Goal: Transaction & Acquisition: Book appointment/travel/reservation

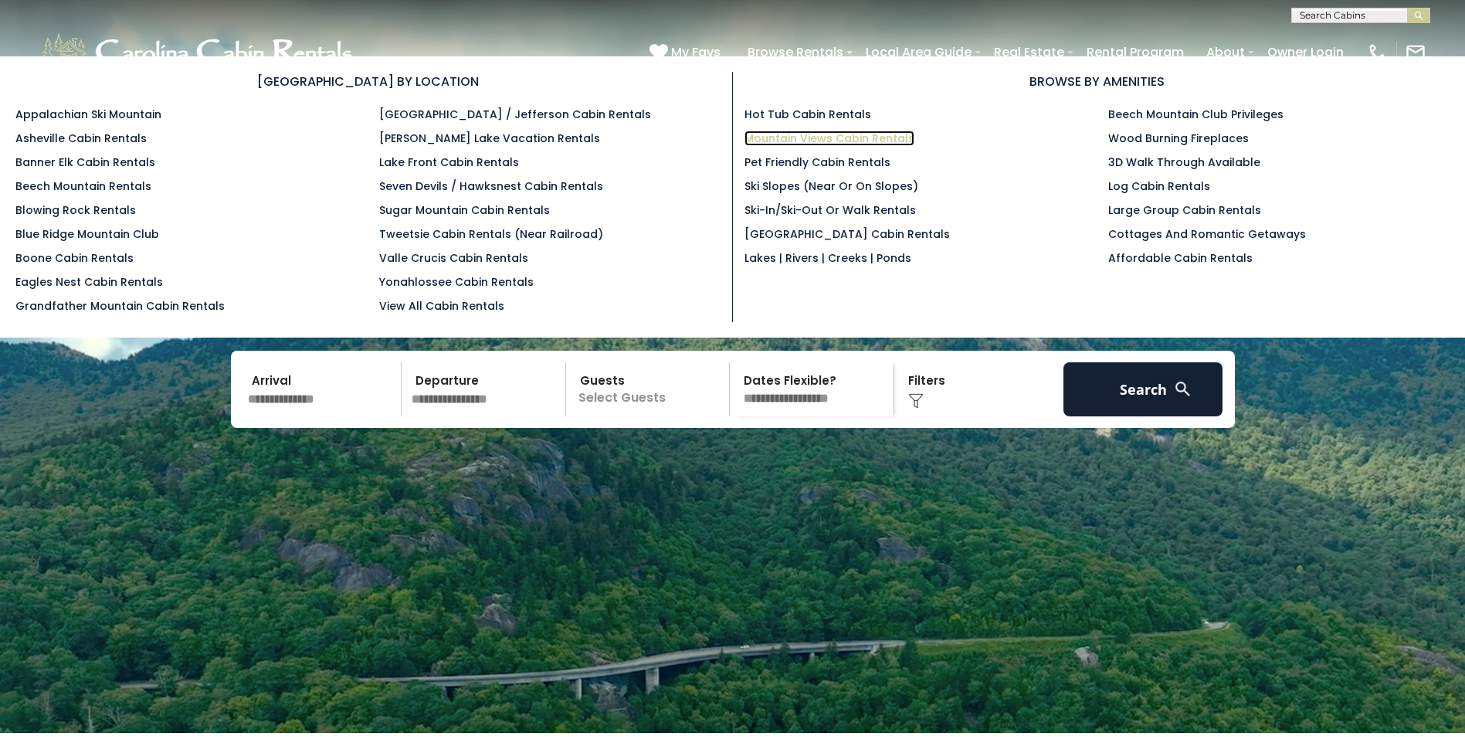
click at [802, 137] on link "Mountain Views Cabin Rentals" at bounding box center [830, 138] width 170 height 15
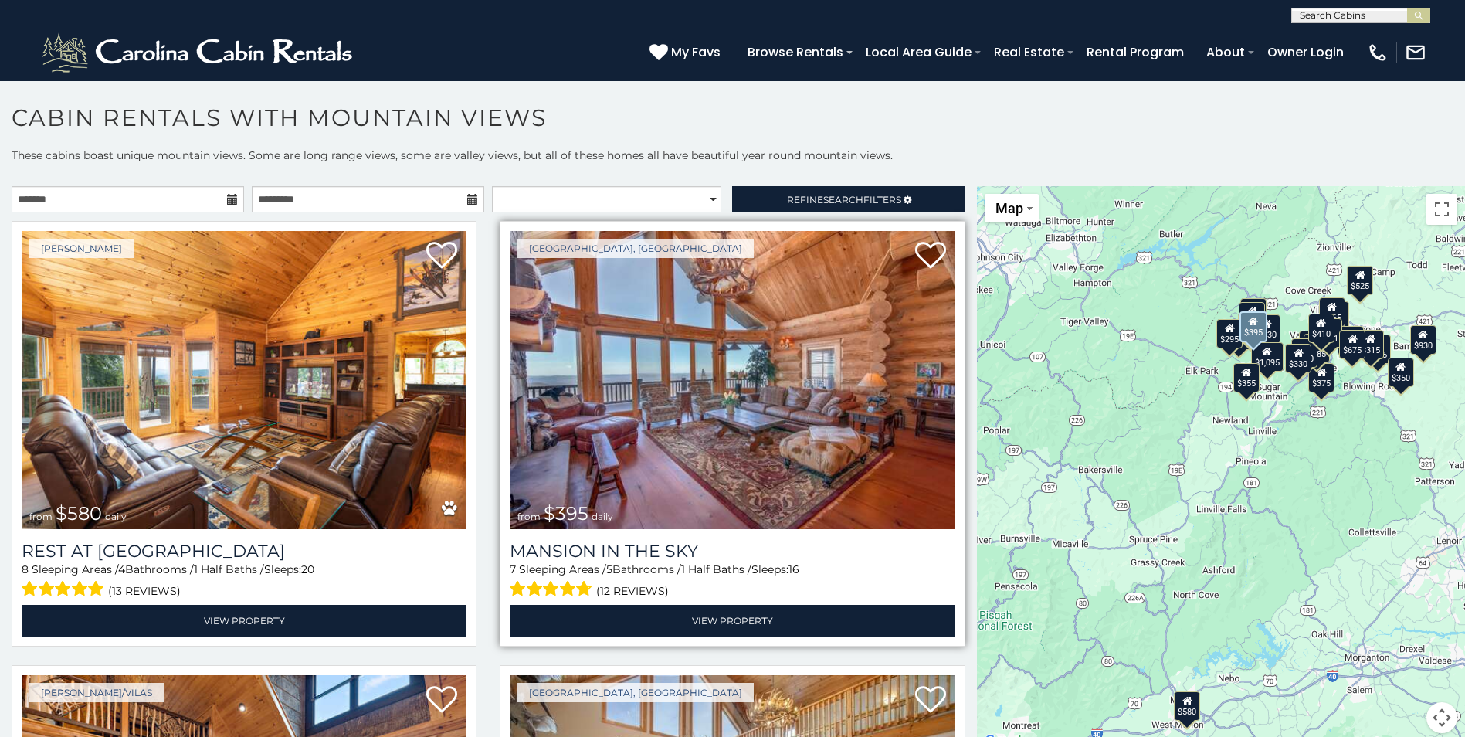
click at [714, 387] on img at bounding box center [732, 380] width 445 height 298
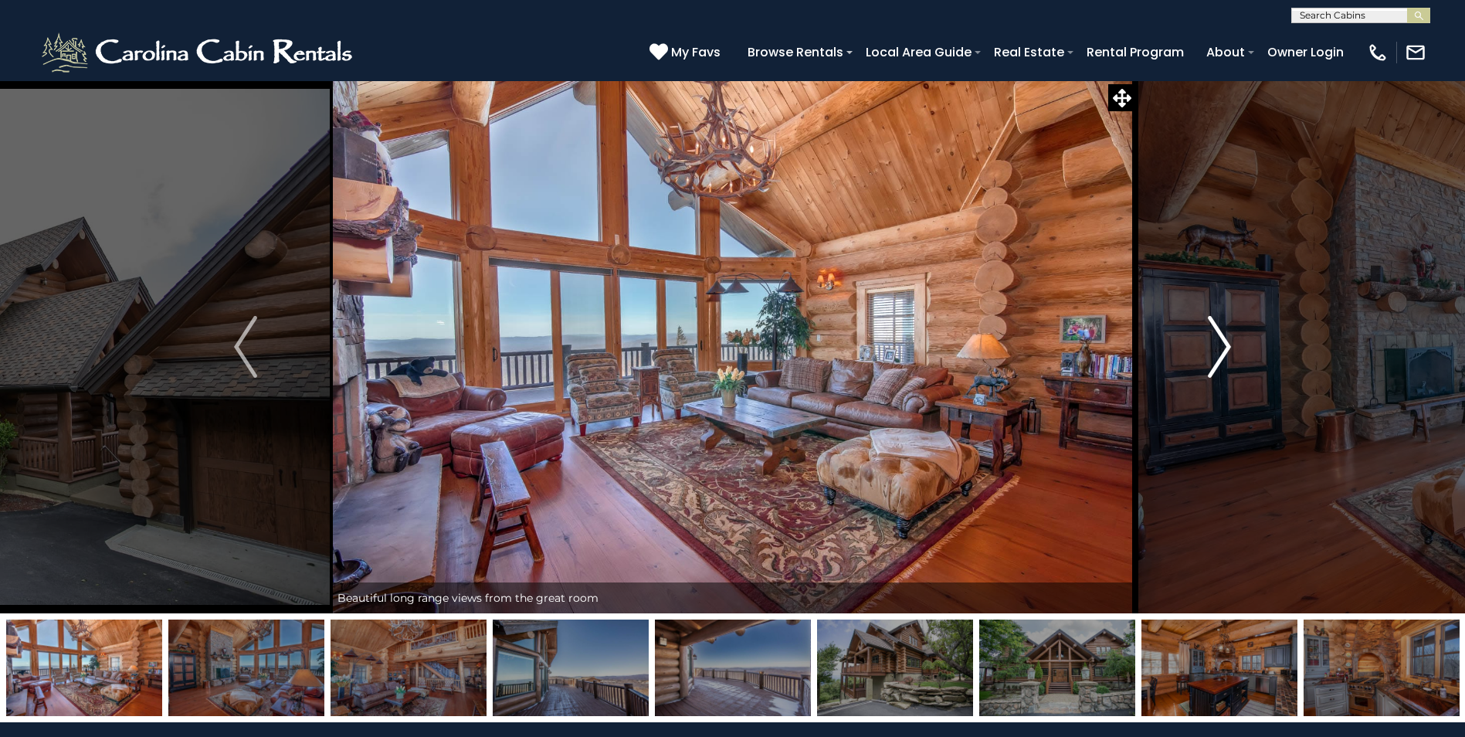
click at [1220, 351] on img "Next" at bounding box center [1219, 347] width 23 height 62
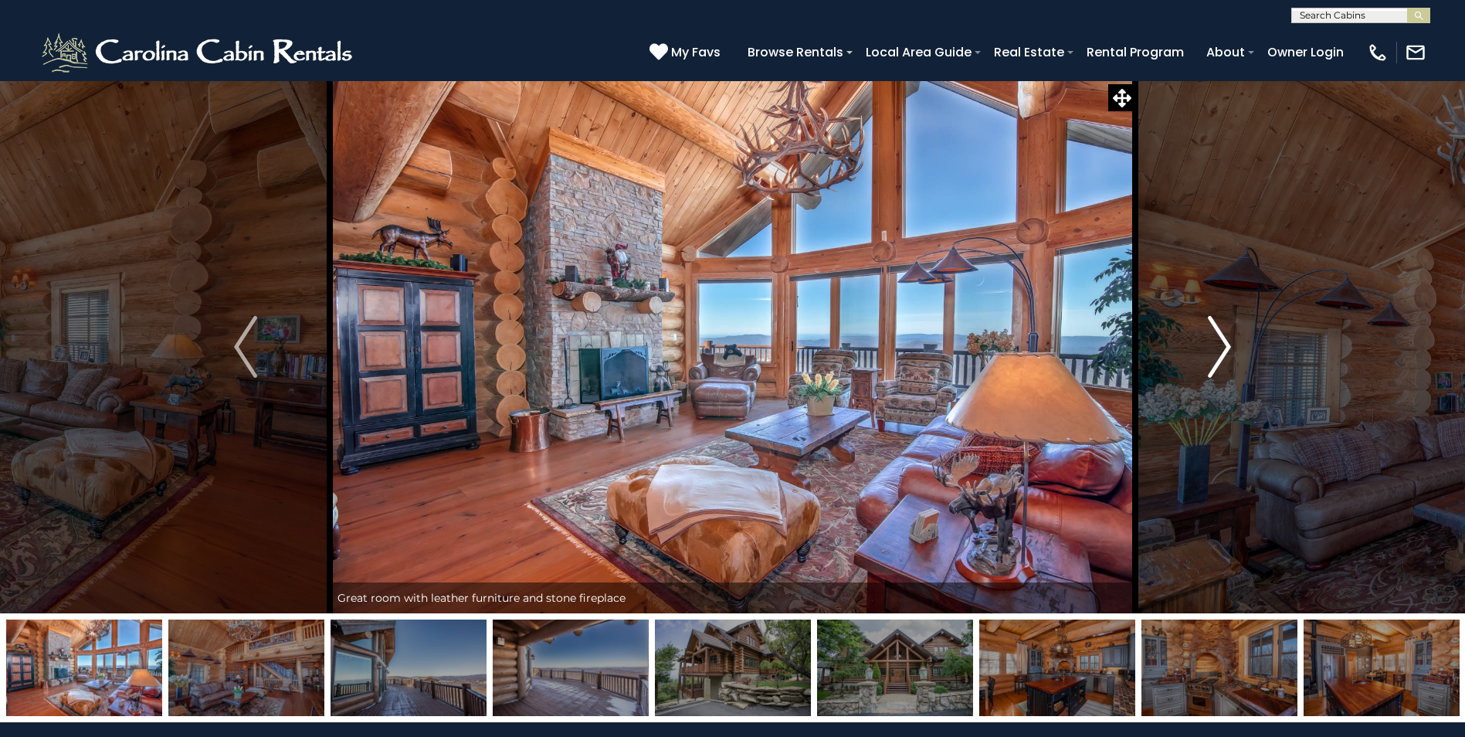
click at [1220, 351] on img "Next" at bounding box center [1219, 347] width 23 height 62
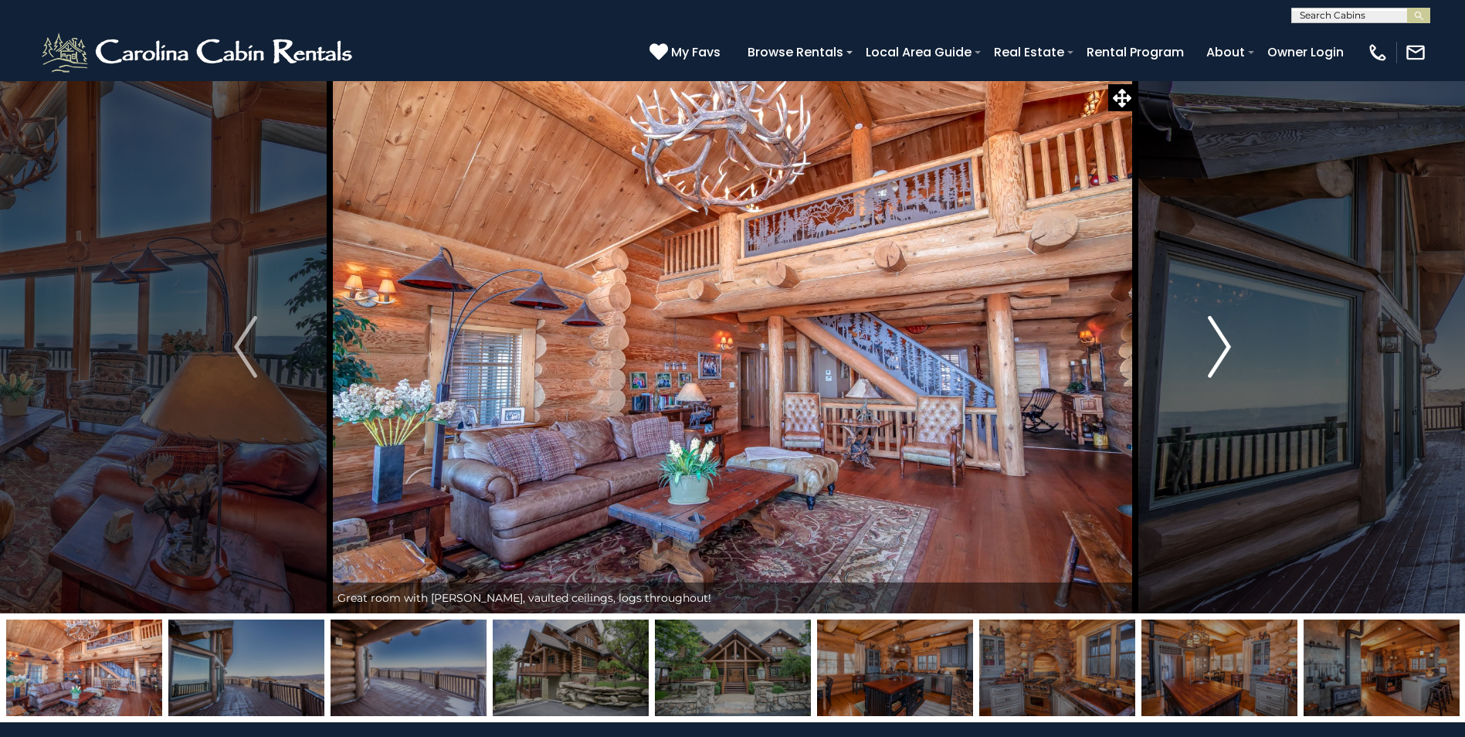
click at [1221, 349] on img "Next" at bounding box center [1219, 347] width 23 height 62
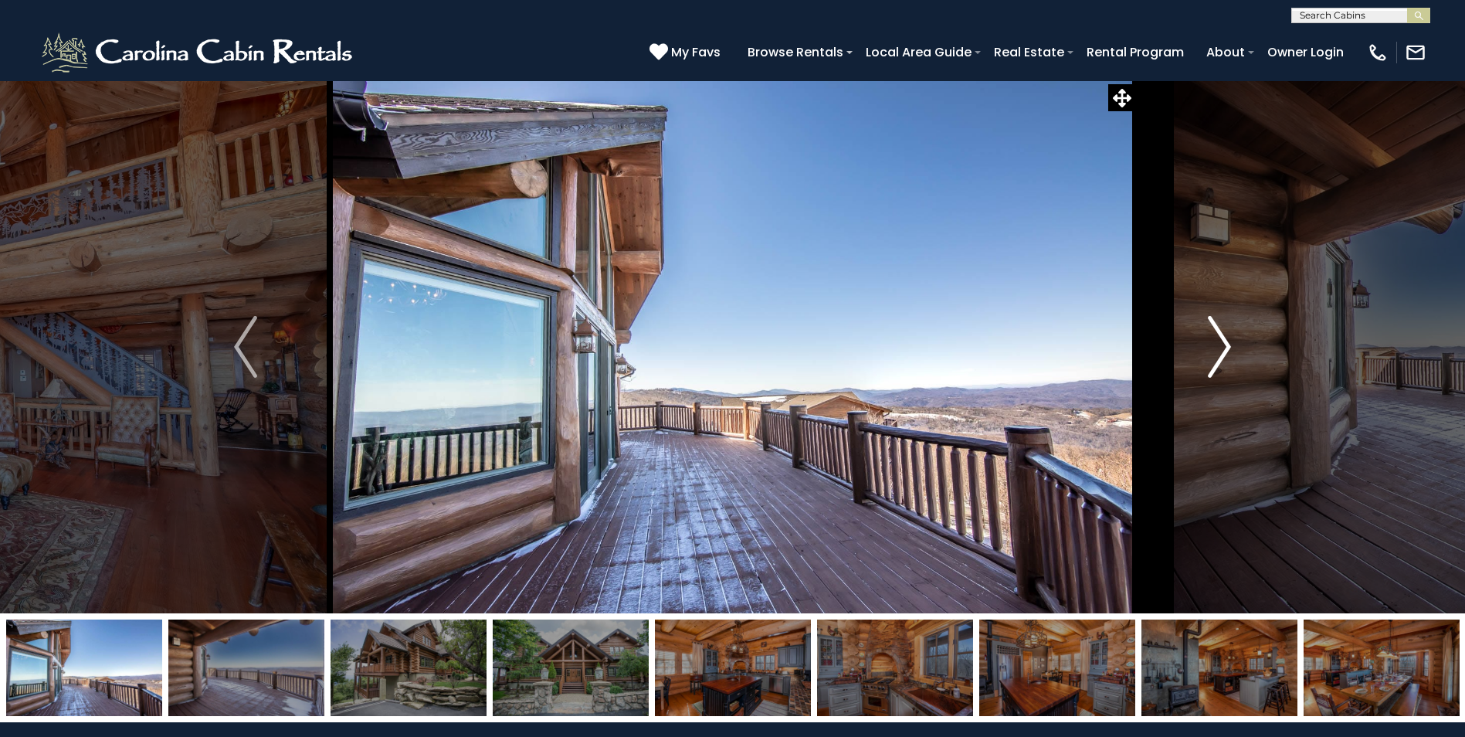
click at [1224, 348] on img "Next" at bounding box center [1219, 347] width 23 height 62
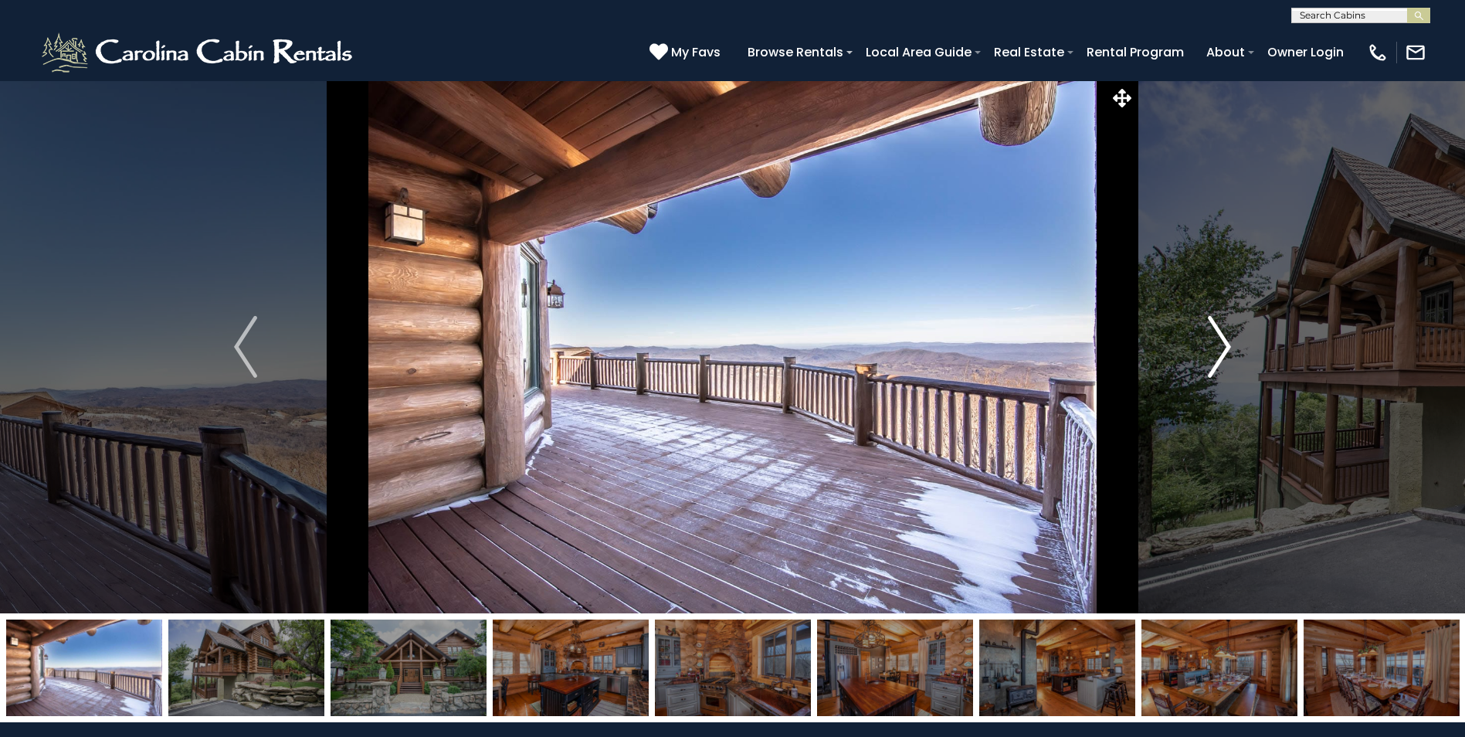
click at [1224, 348] on img "Next" at bounding box center [1219, 347] width 23 height 62
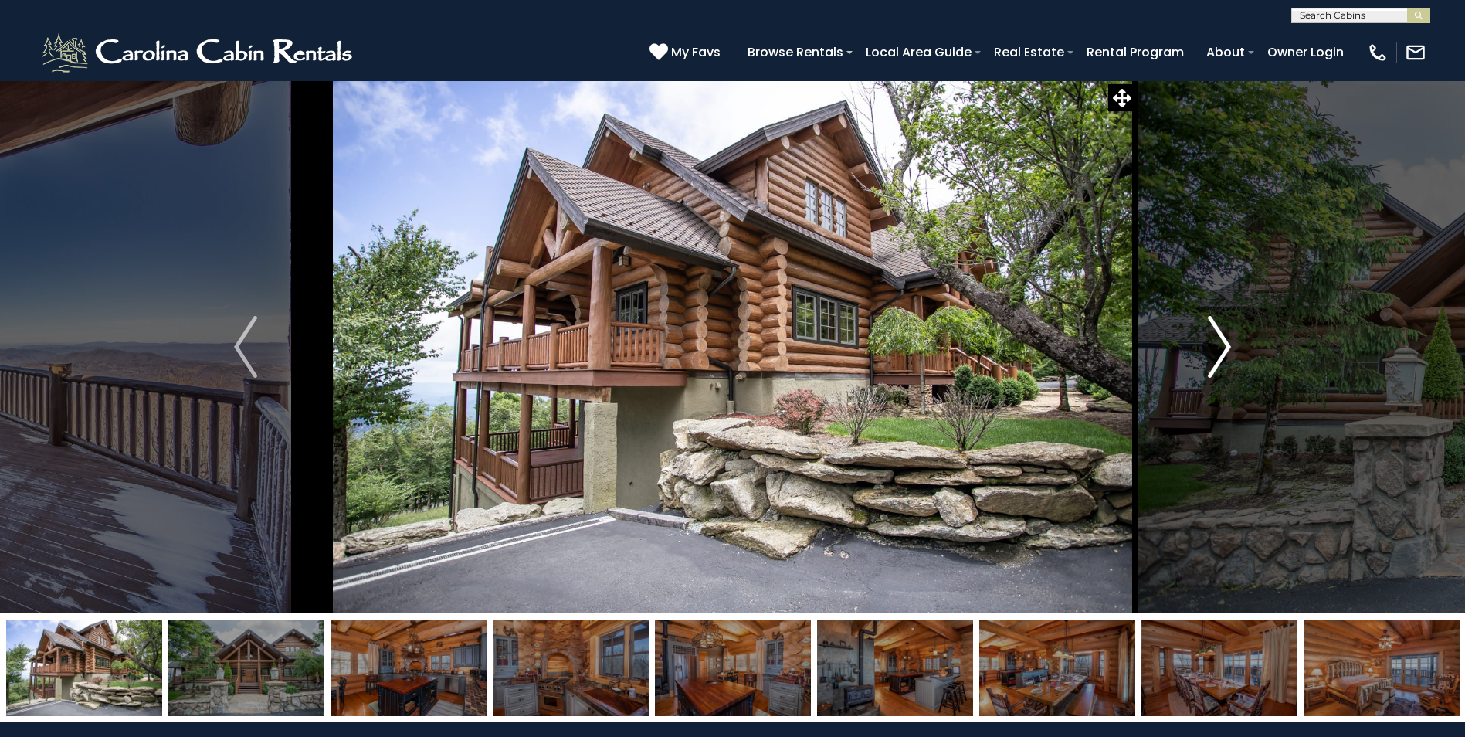
click at [1224, 348] on img "Next" at bounding box center [1219, 347] width 23 height 62
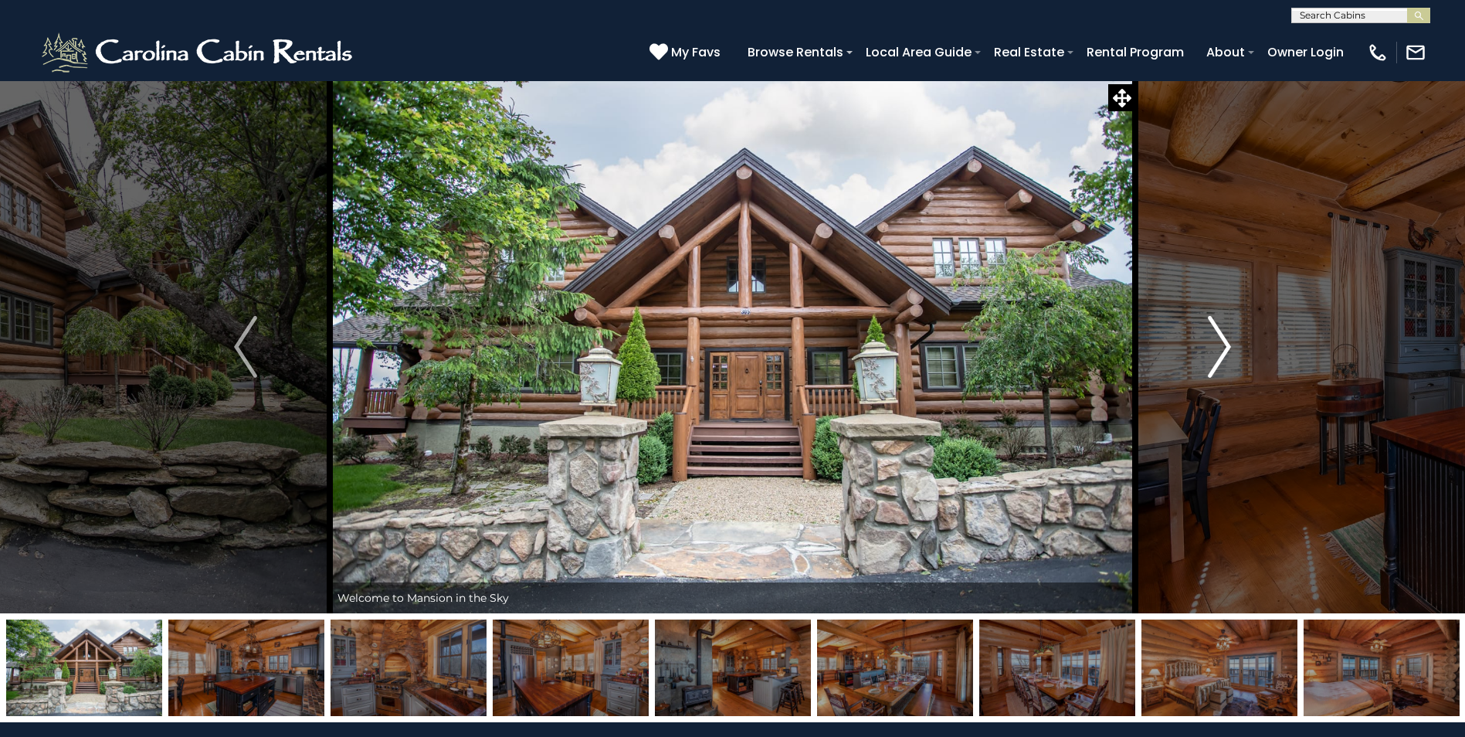
click at [1224, 348] on img "Next" at bounding box center [1219, 347] width 23 height 62
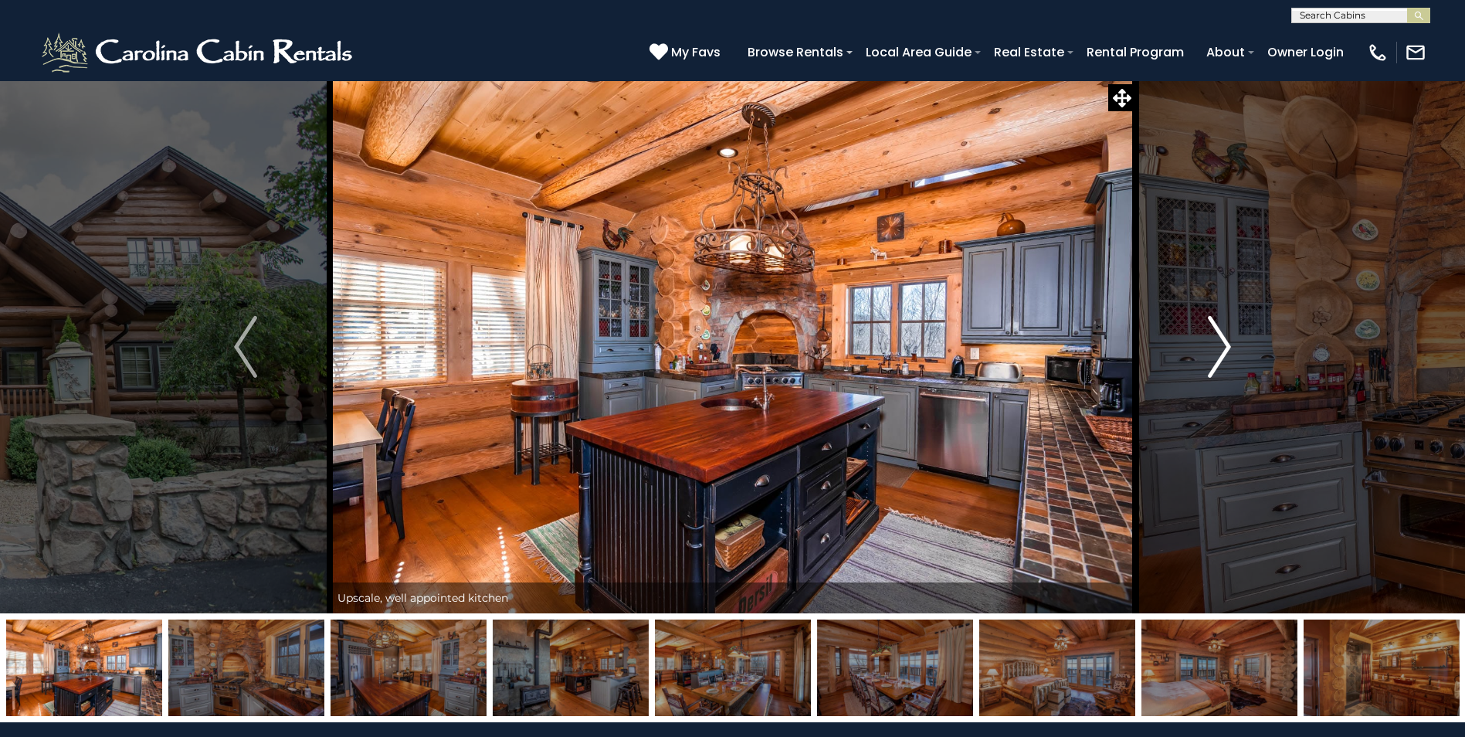
click at [1224, 348] on img "Next" at bounding box center [1219, 347] width 23 height 62
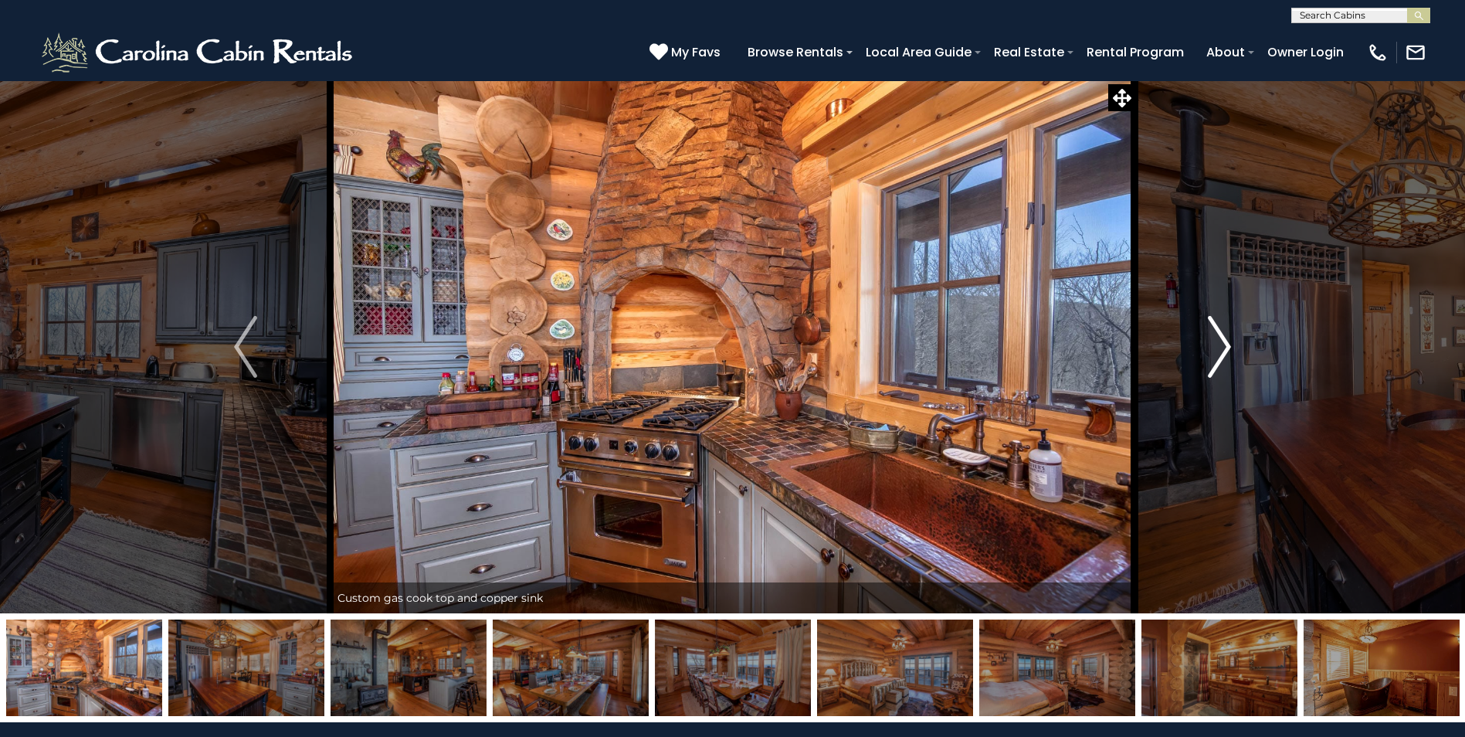
click at [1224, 348] on img "Next" at bounding box center [1219, 347] width 23 height 62
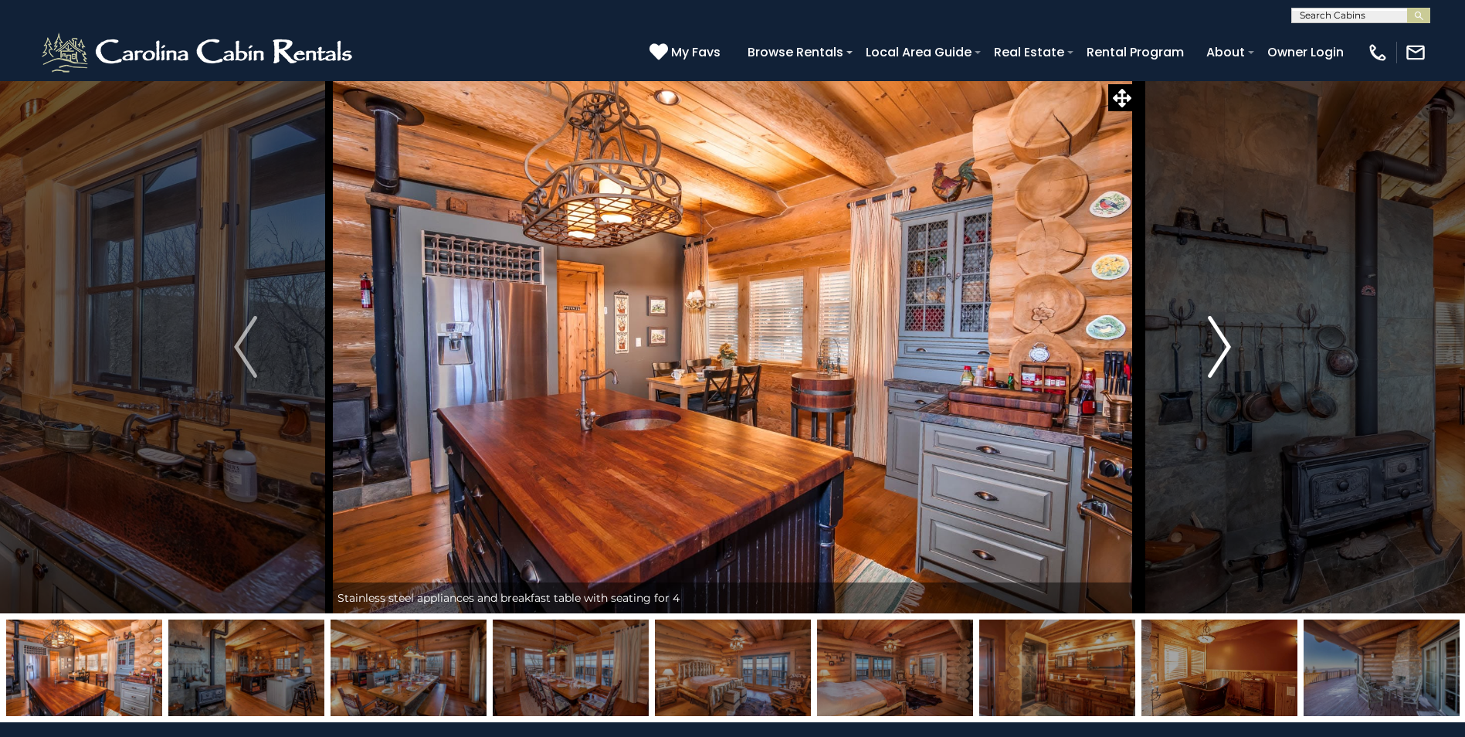
click at [1224, 348] on img "Next" at bounding box center [1219, 347] width 23 height 62
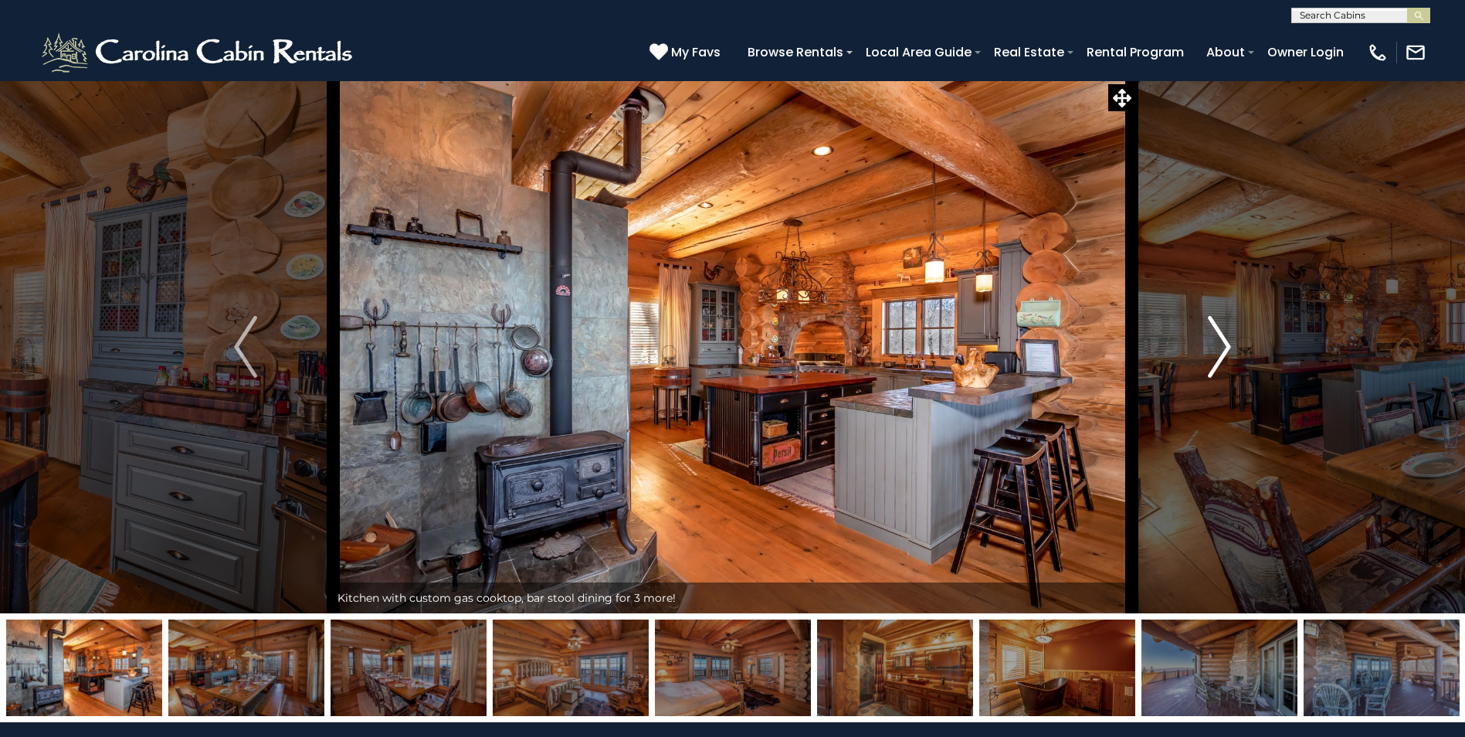
click at [1224, 348] on img "Next" at bounding box center [1219, 347] width 23 height 62
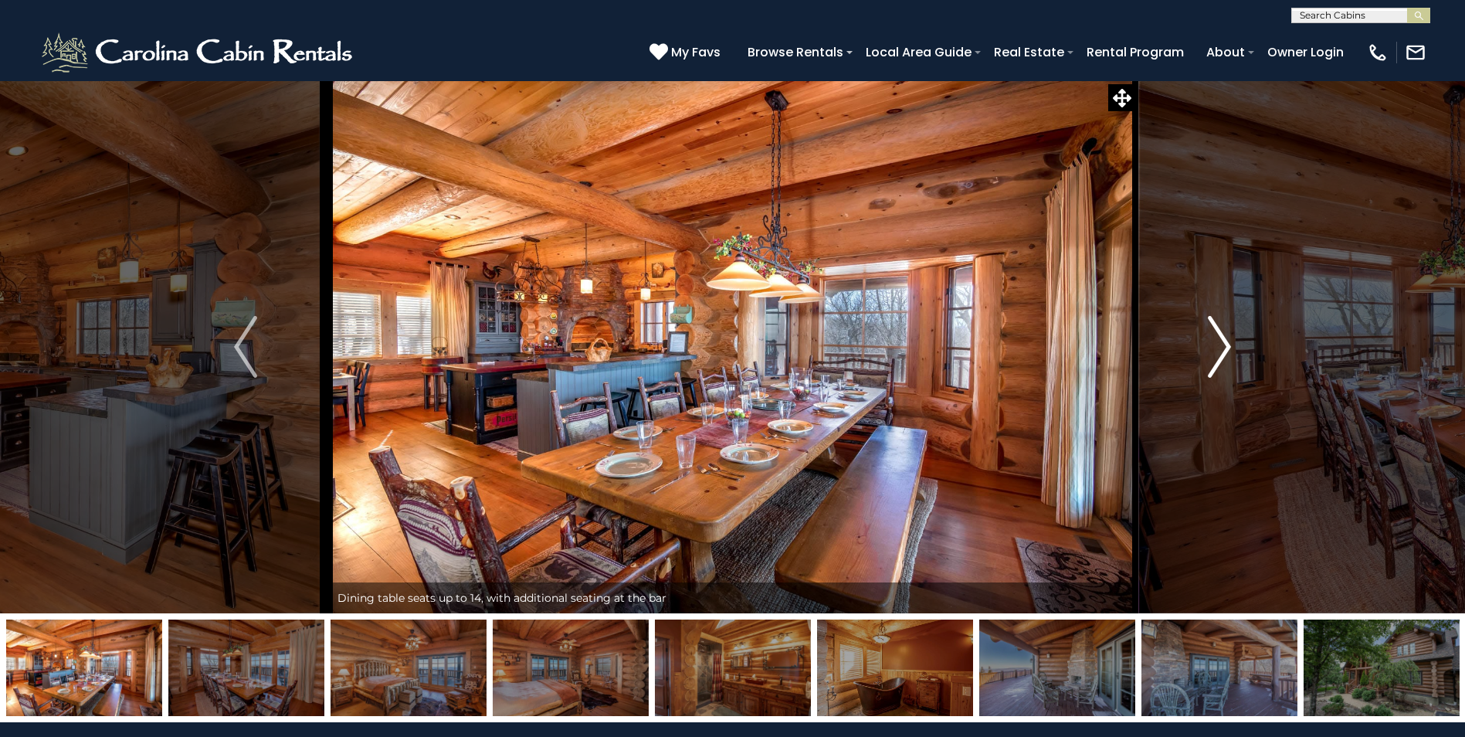
click at [1224, 348] on img "Next" at bounding box center [1219, 347] width 23 height 62
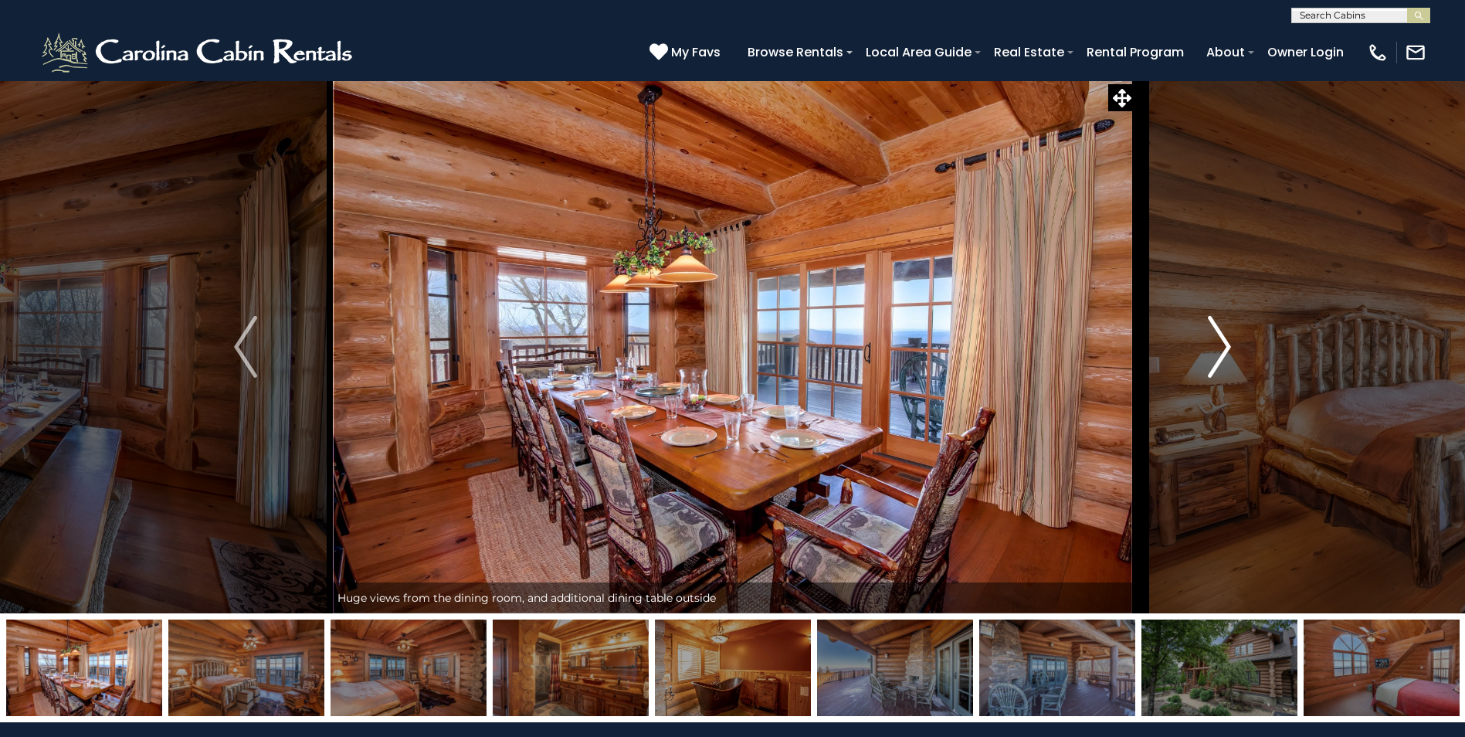
click at [1224, 348] on img "Next" at bounding box center [1219, 347] width 23 height 62
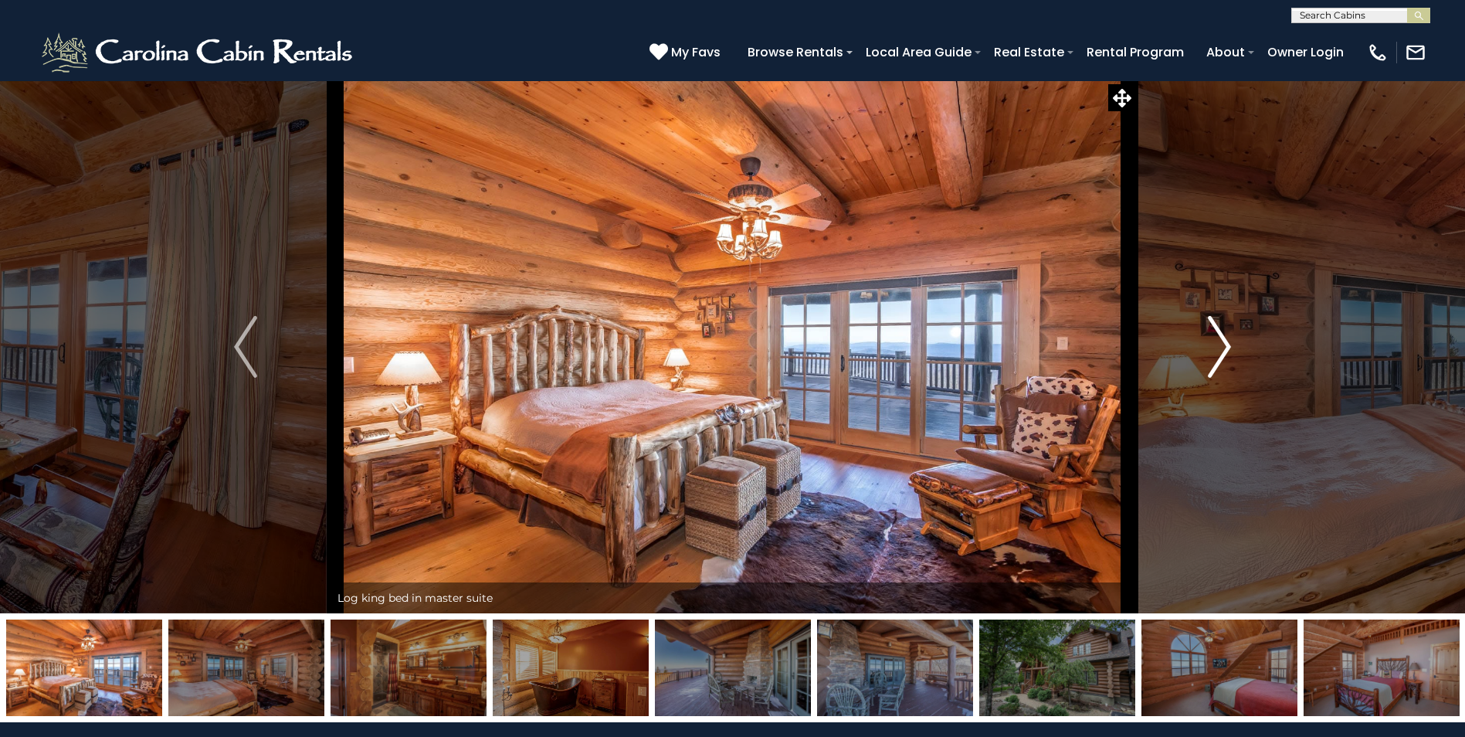
click at [1224, 348] on img "Next" at bounding box center [1219, 347] width 23 height 62
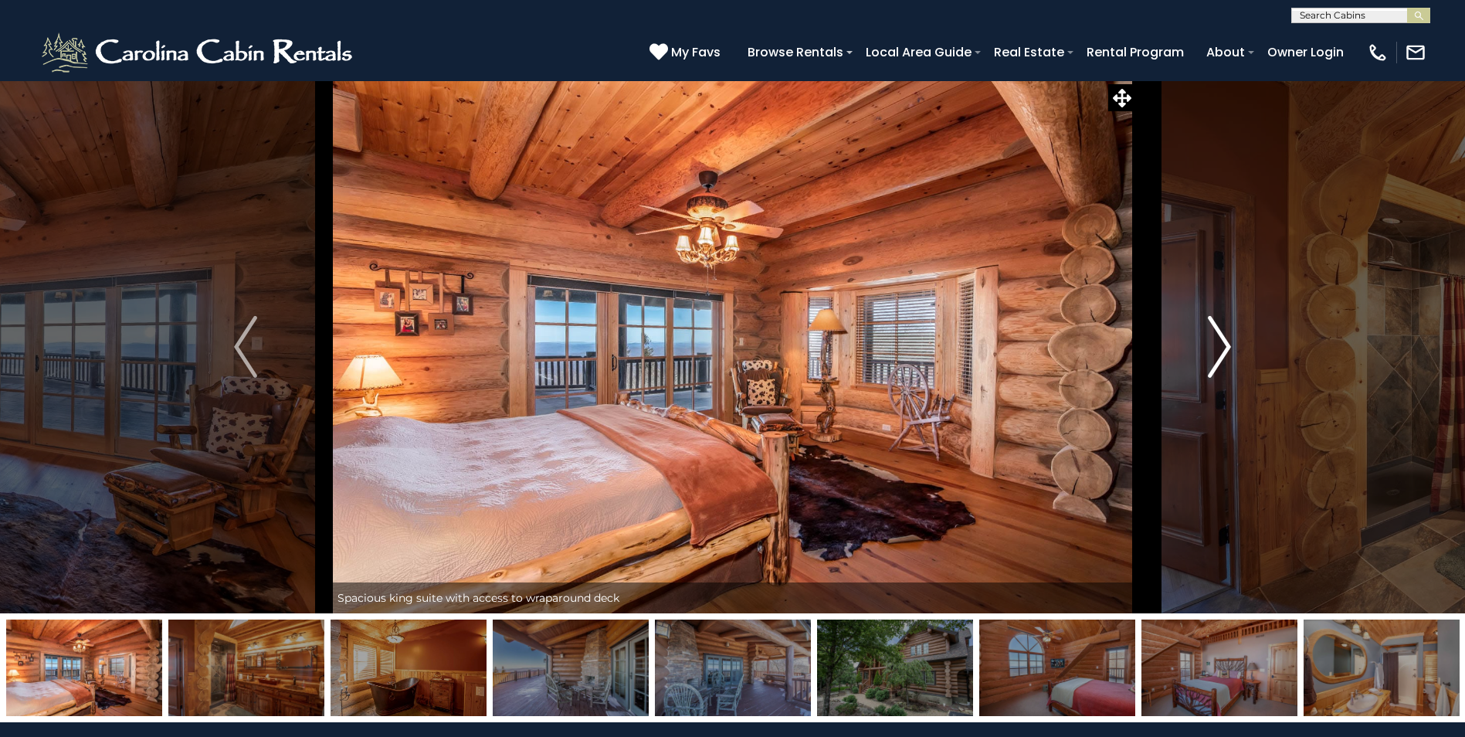
click at [1224, 348] on img "Next" at bounding box center [1219, 347] width 23 height 62
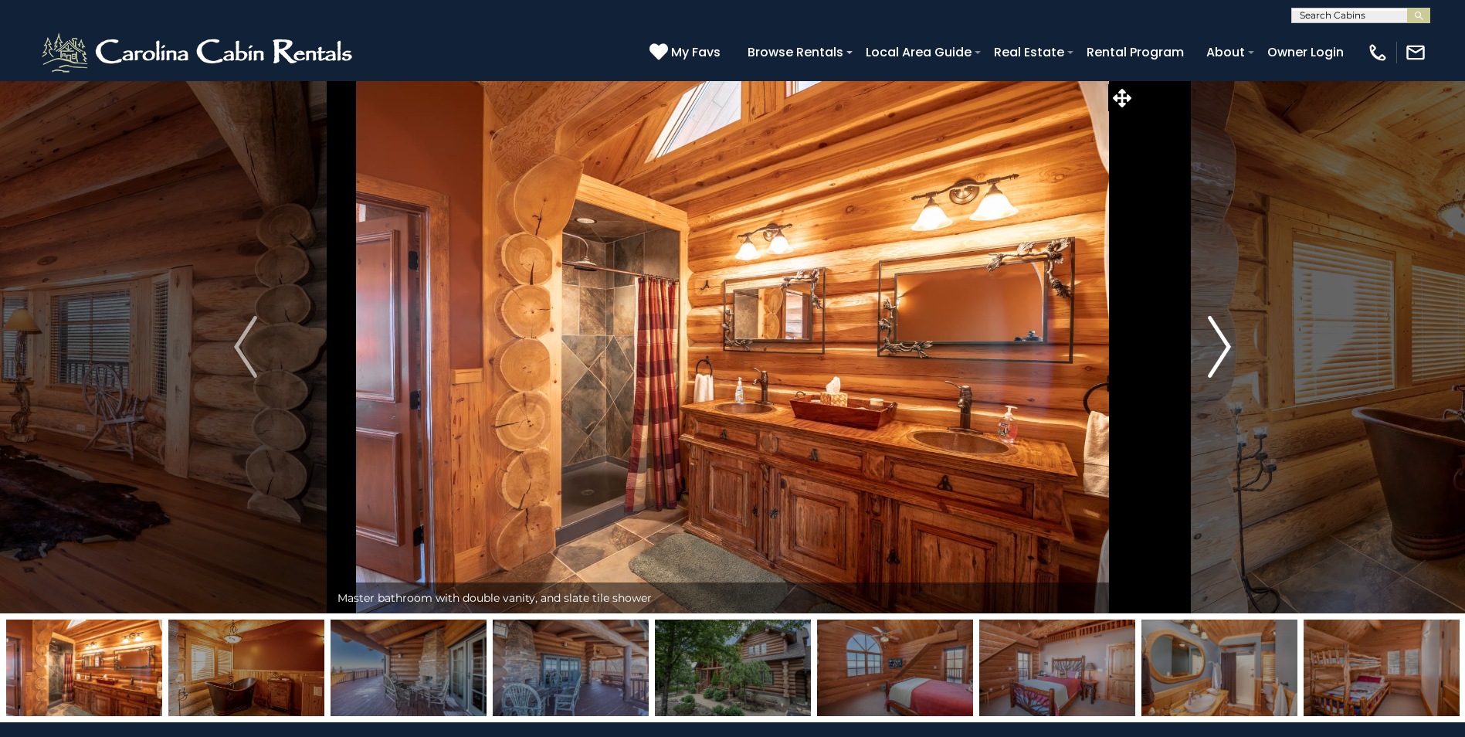
click at [1224, 348] on img "Next" at bounding box center [1219, 347] width 23 height 62
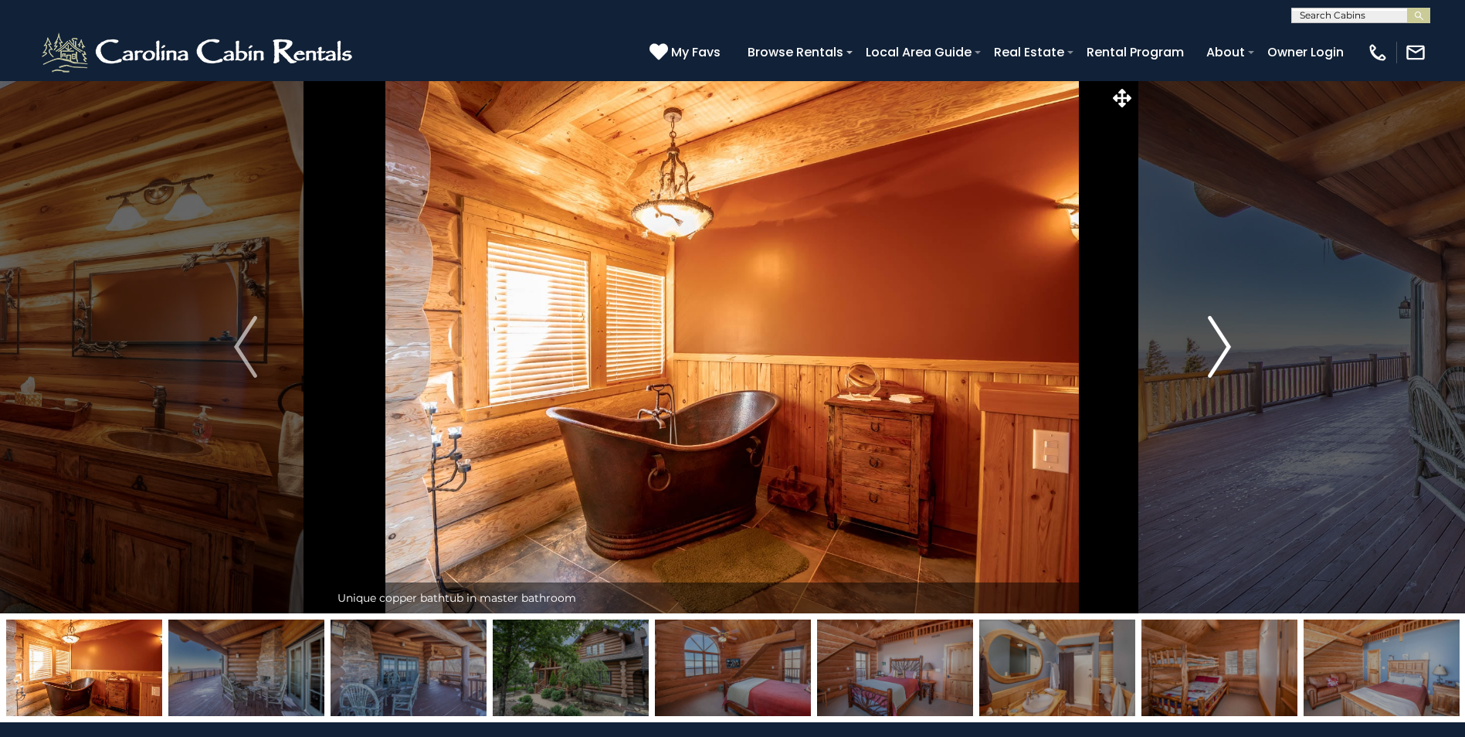
click at [1224, 348] on img "Next" at bounding box center [1219, 347] width 23 height 62
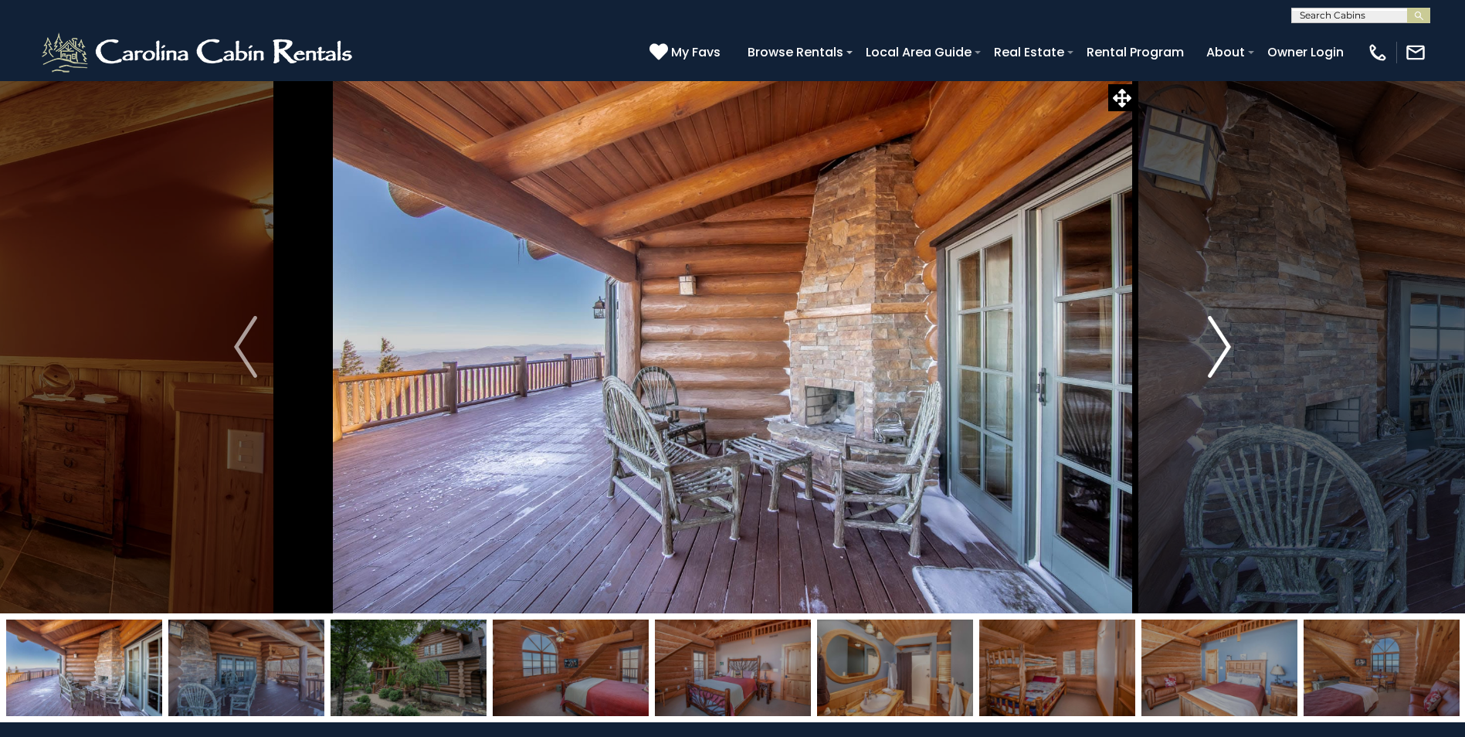
click at [1224, 348] on img "Next" at bounding box center [1219, 347] width 23 height 62
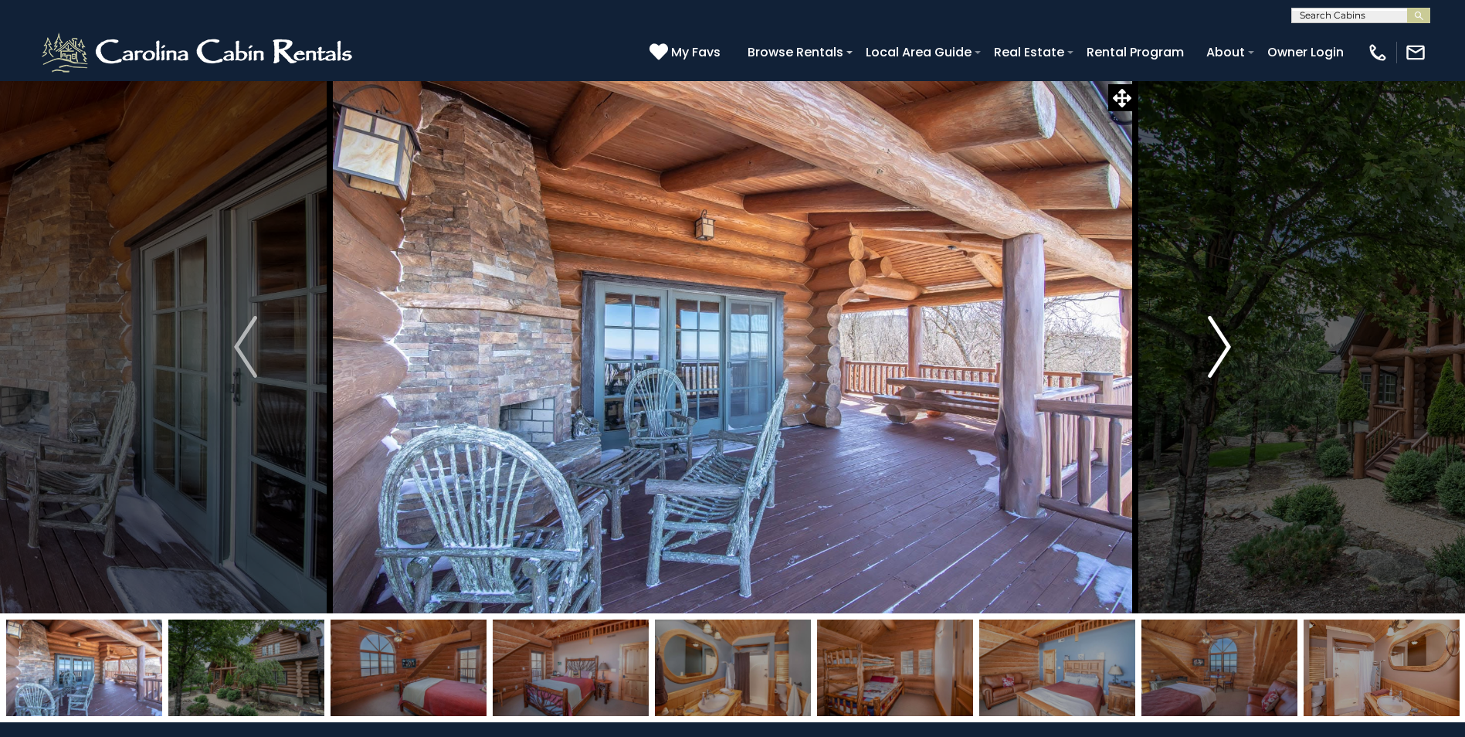
click at [1224, 348] on img "Next" at bounding box center [1219, 347] width 23 height 62
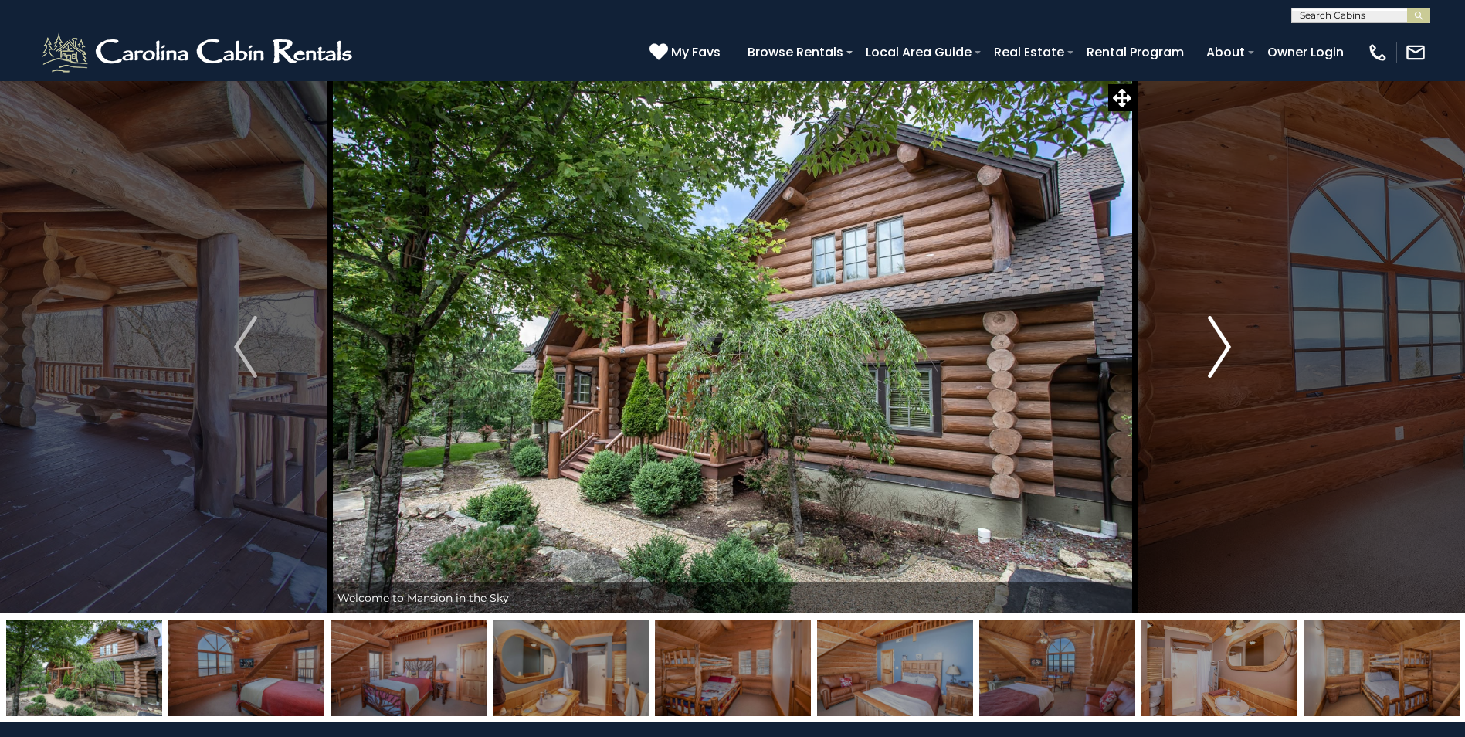
click at [1224, 348] on img "Next" at bounding box center [1219, 347] width 23 height 62
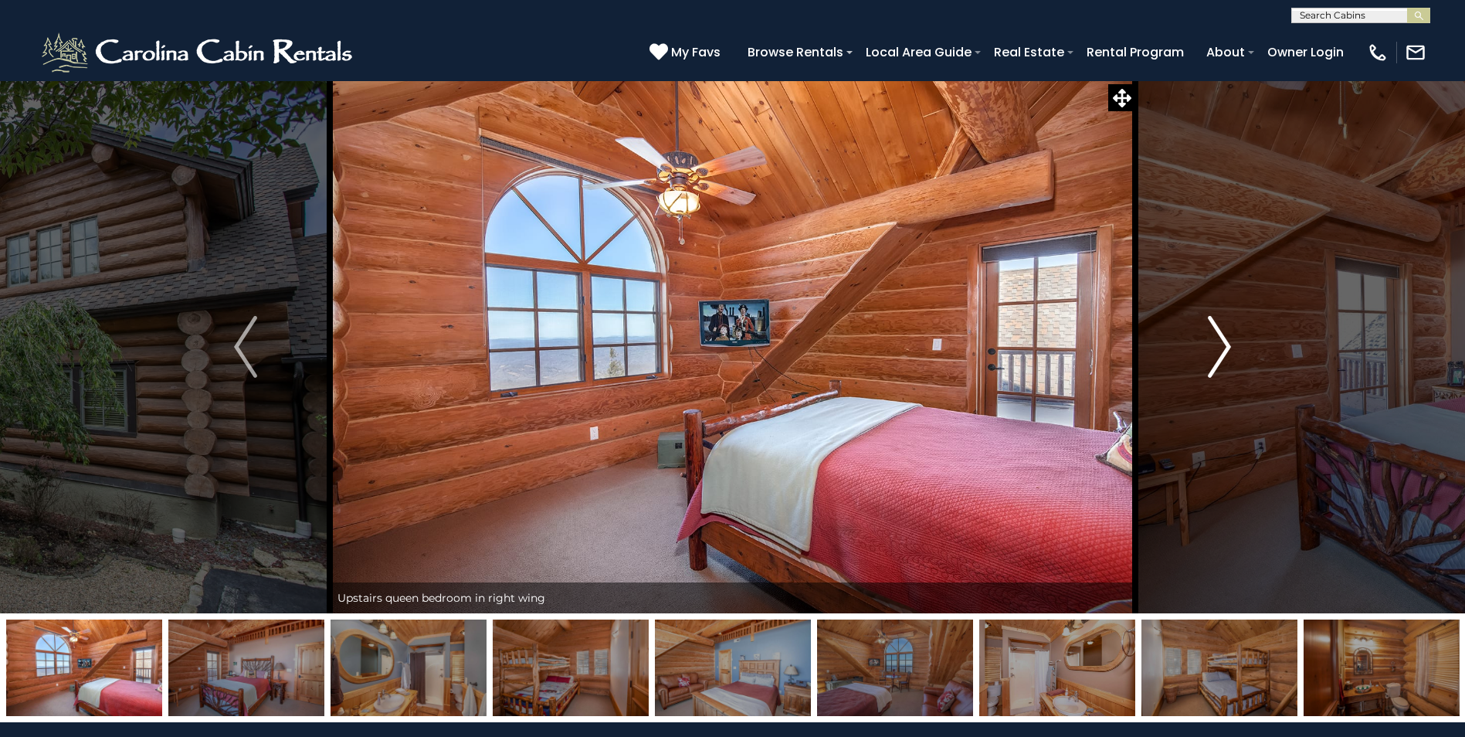
click at [1224, 348] on img "Next" at bounding box center [1219, 347] width 23 height 62
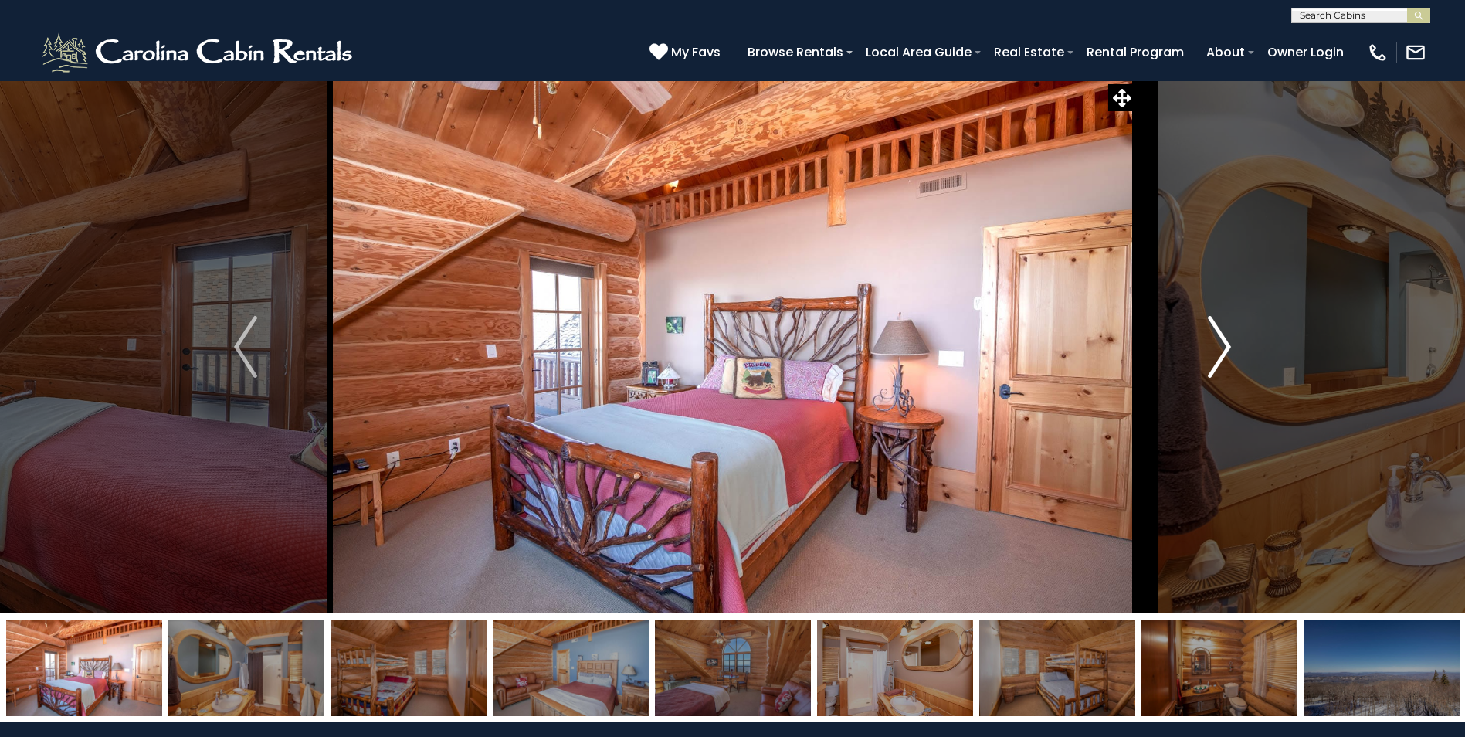
click at [1224, 348] on img "Next" at bounding box center [1219, 347] width 23 height 62
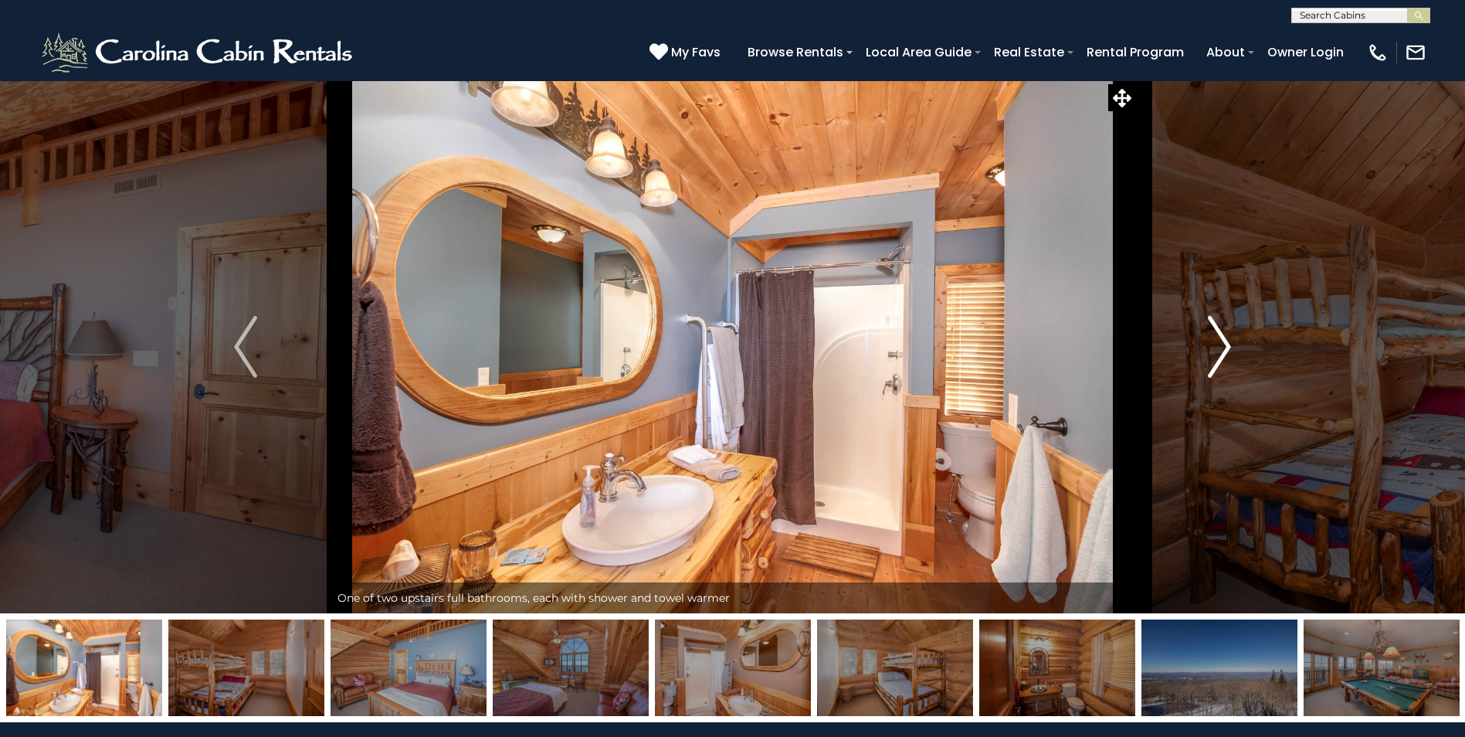
click at [1224, 348] on img "Next" at bounding box center [1219, 347] width 23 height 62
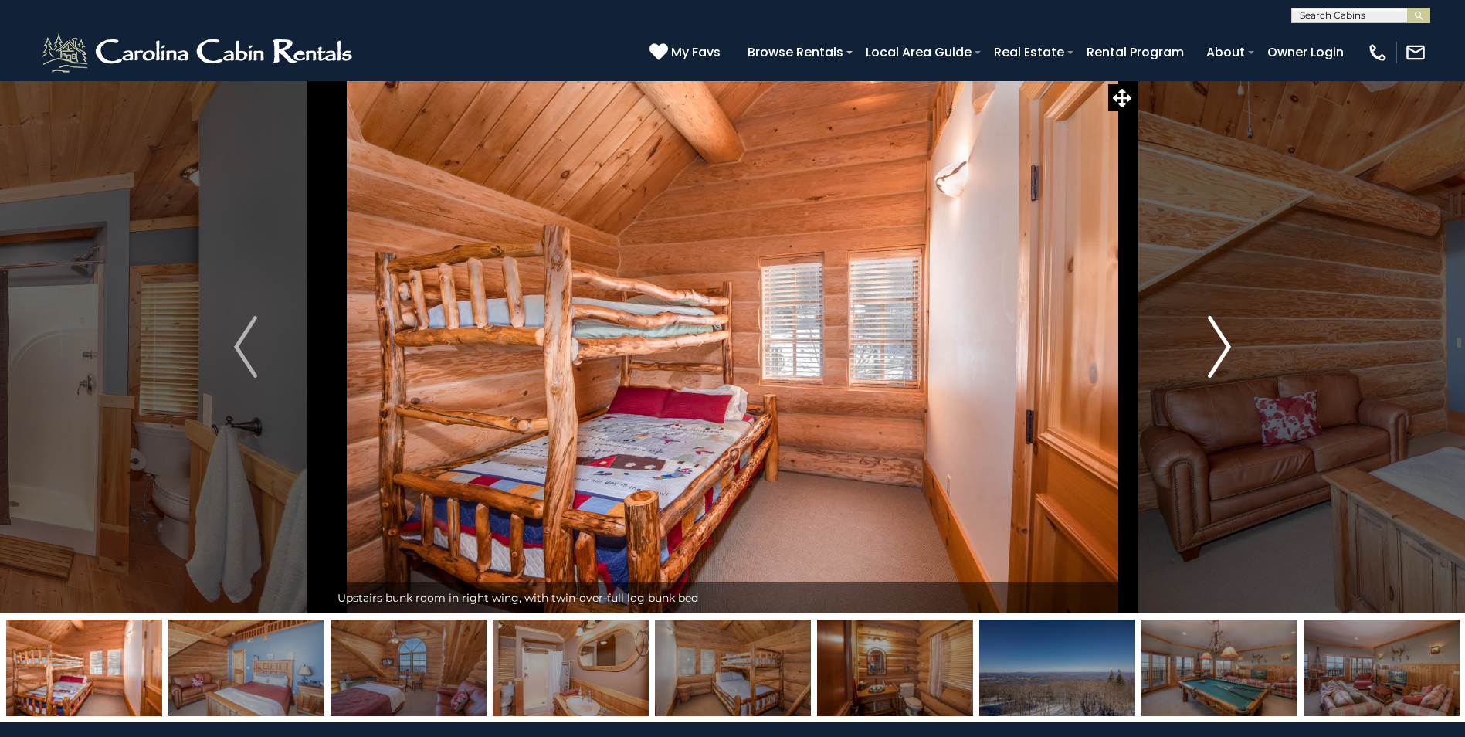
click at [1224, 348] on img "Next" at bounding box center [1219, 347] width 23 height 62
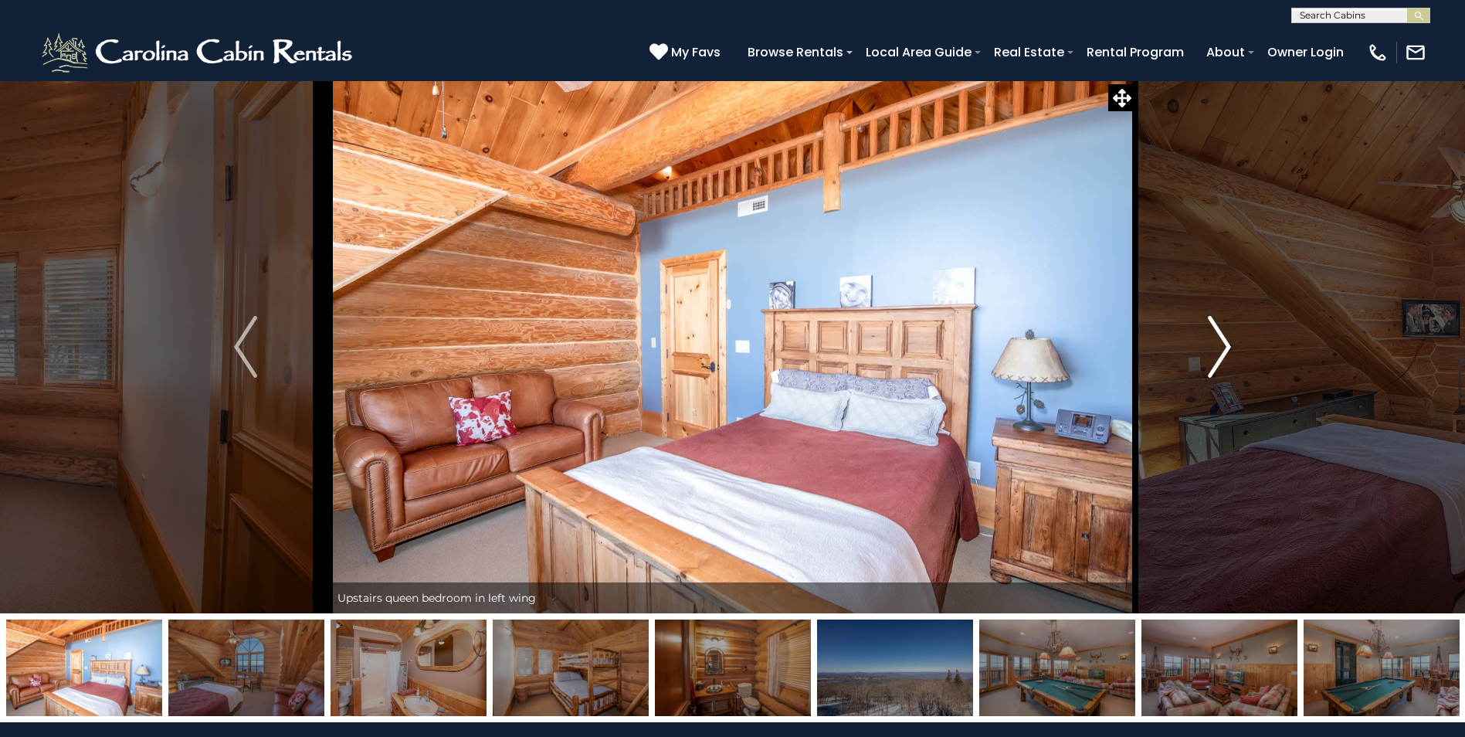
click at [1224, 348] on img "Next" at bounding box center [1219, 347] width 23 height 62
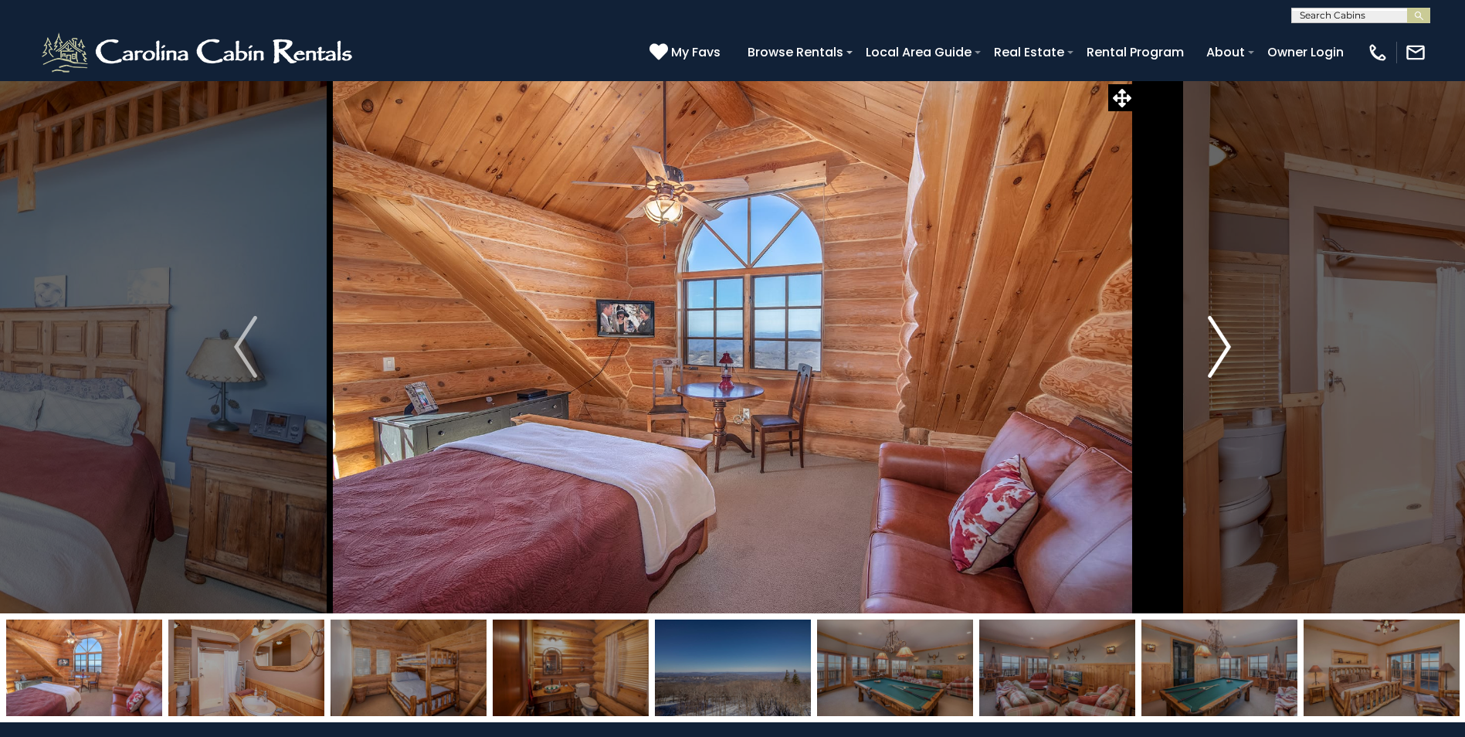
click at [1224, 348] on img "Next" at bounding box center [1219, 347] width 23 height 62
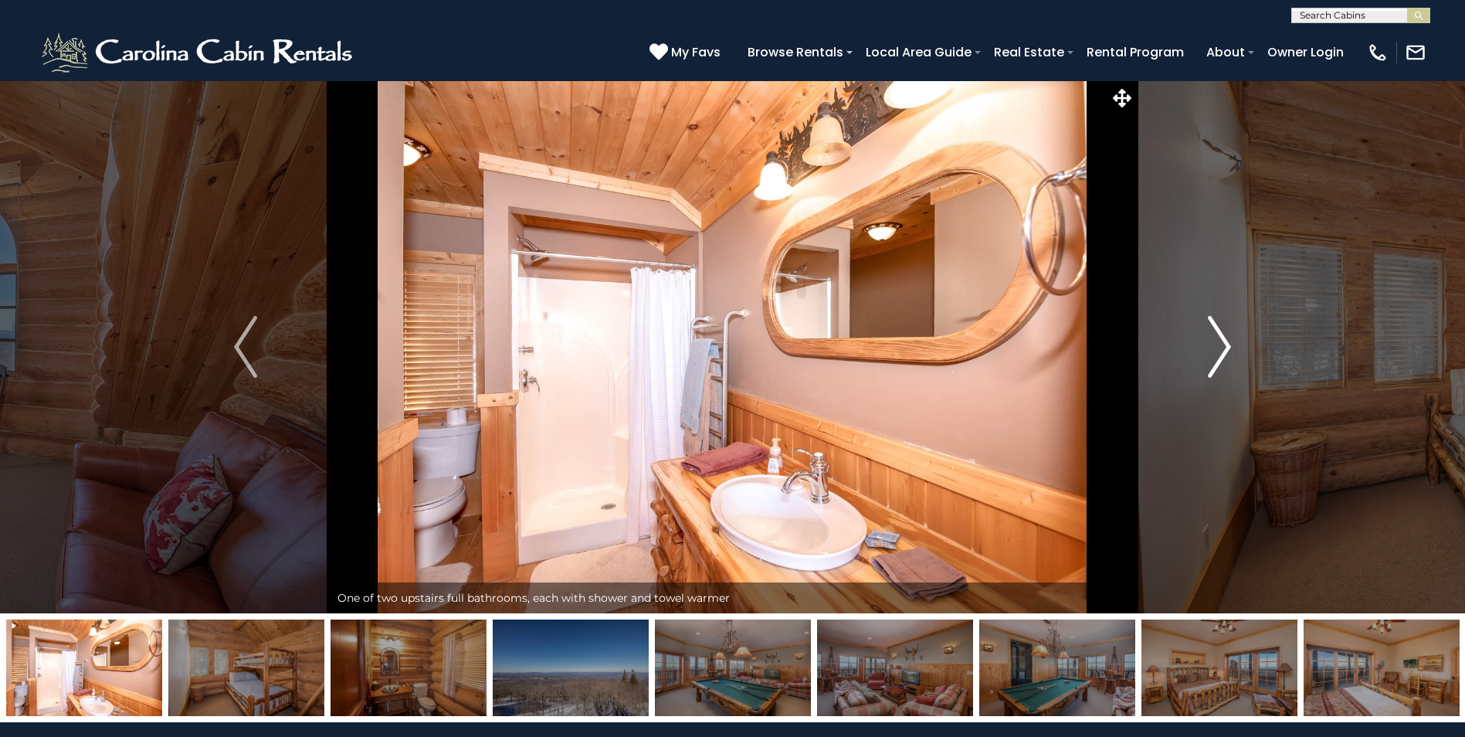
click at [1224, 348] on img "Next" at bounding box center [1219, 347] width 23 height 62
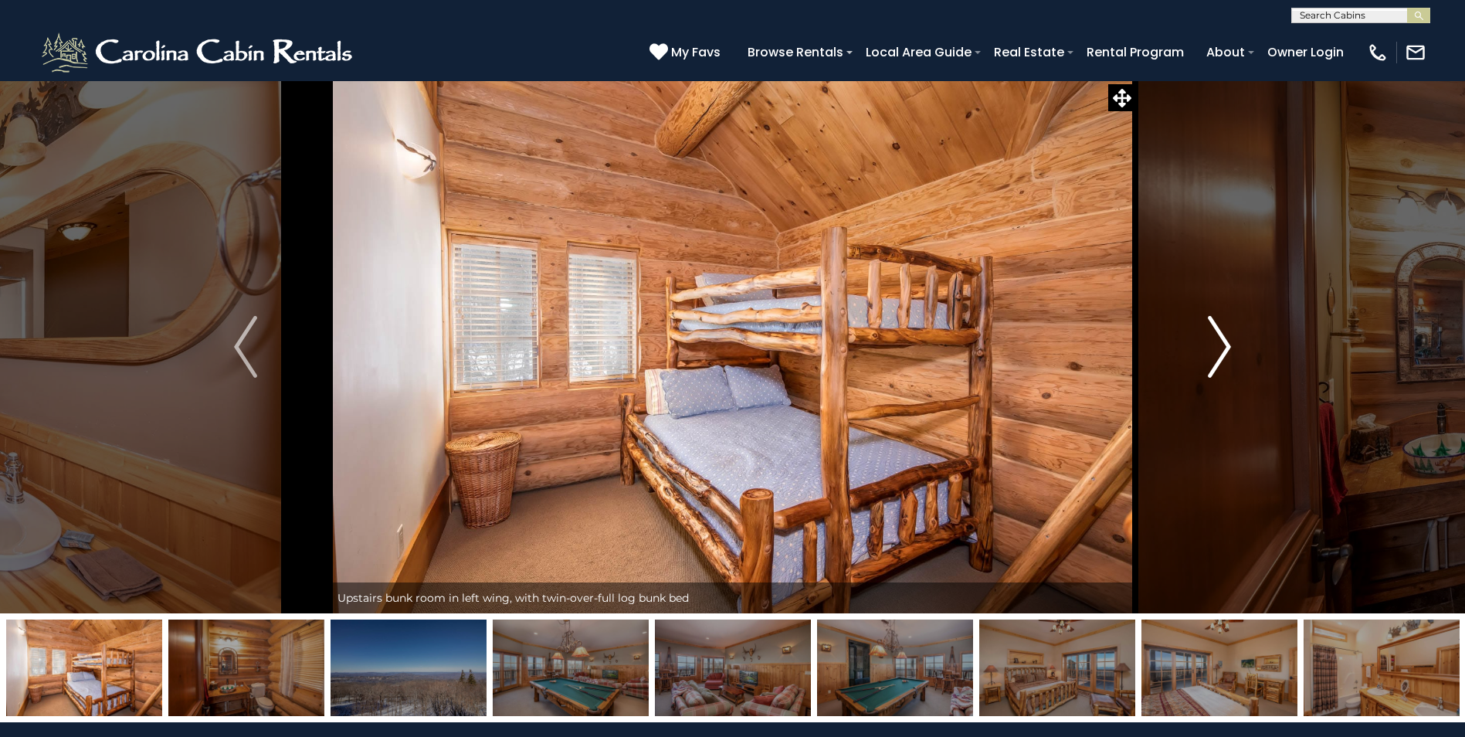
click at [1224, 348] on img "Next" at bounding box center [1219, 347] width 23 height 62
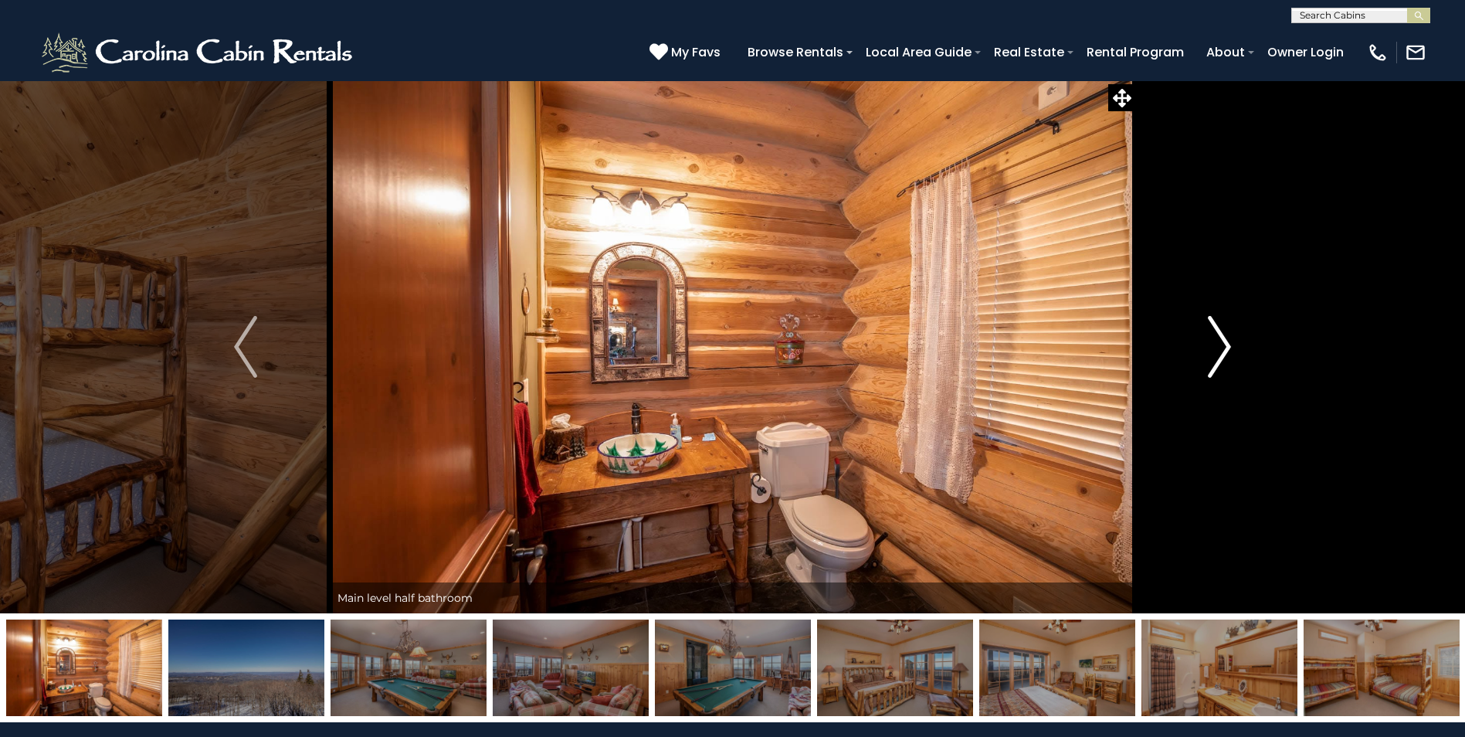
click at [1224, 348] on img "Next" at bounding box center [1219, 347] width 23 height 62
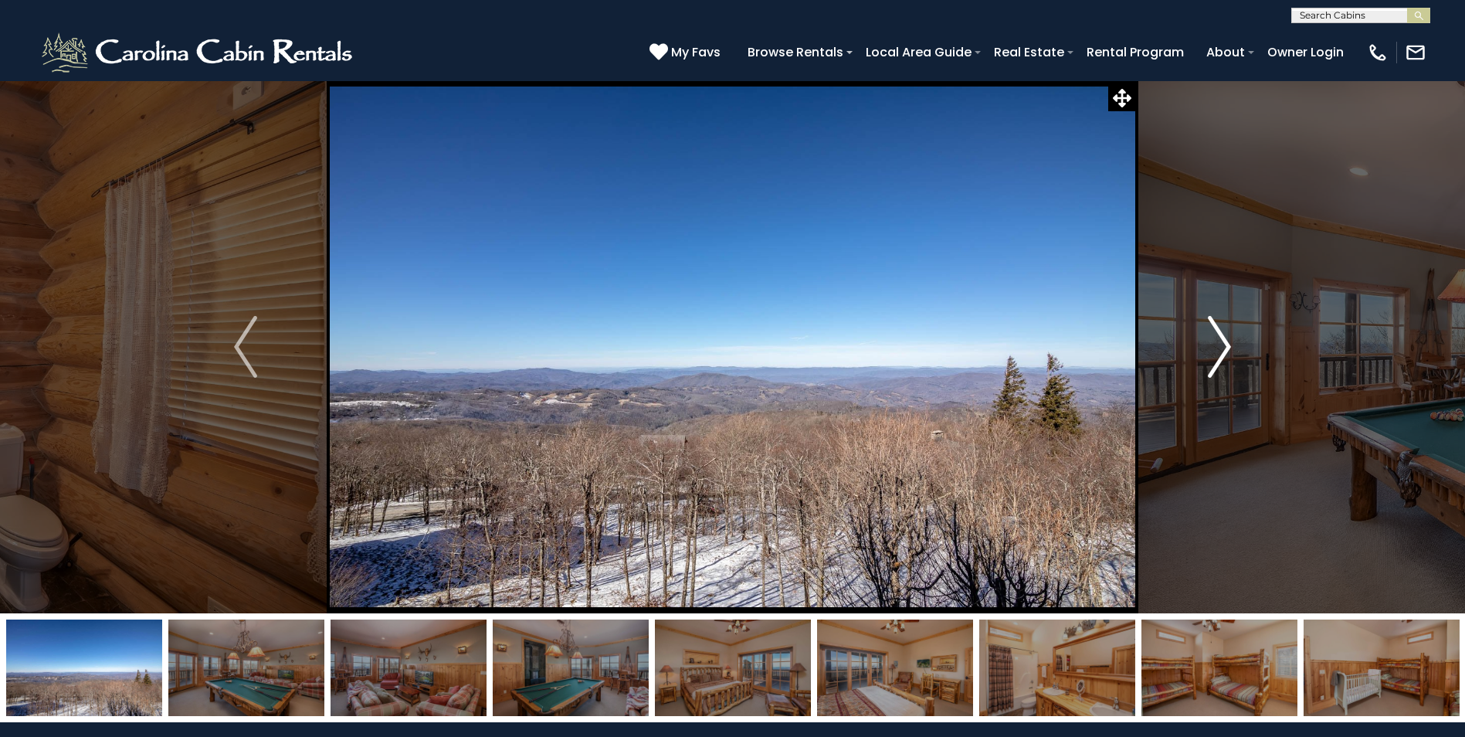
click at [1232, 353] on button "Next" at bounding box center [1219, 346] width 168 height 533
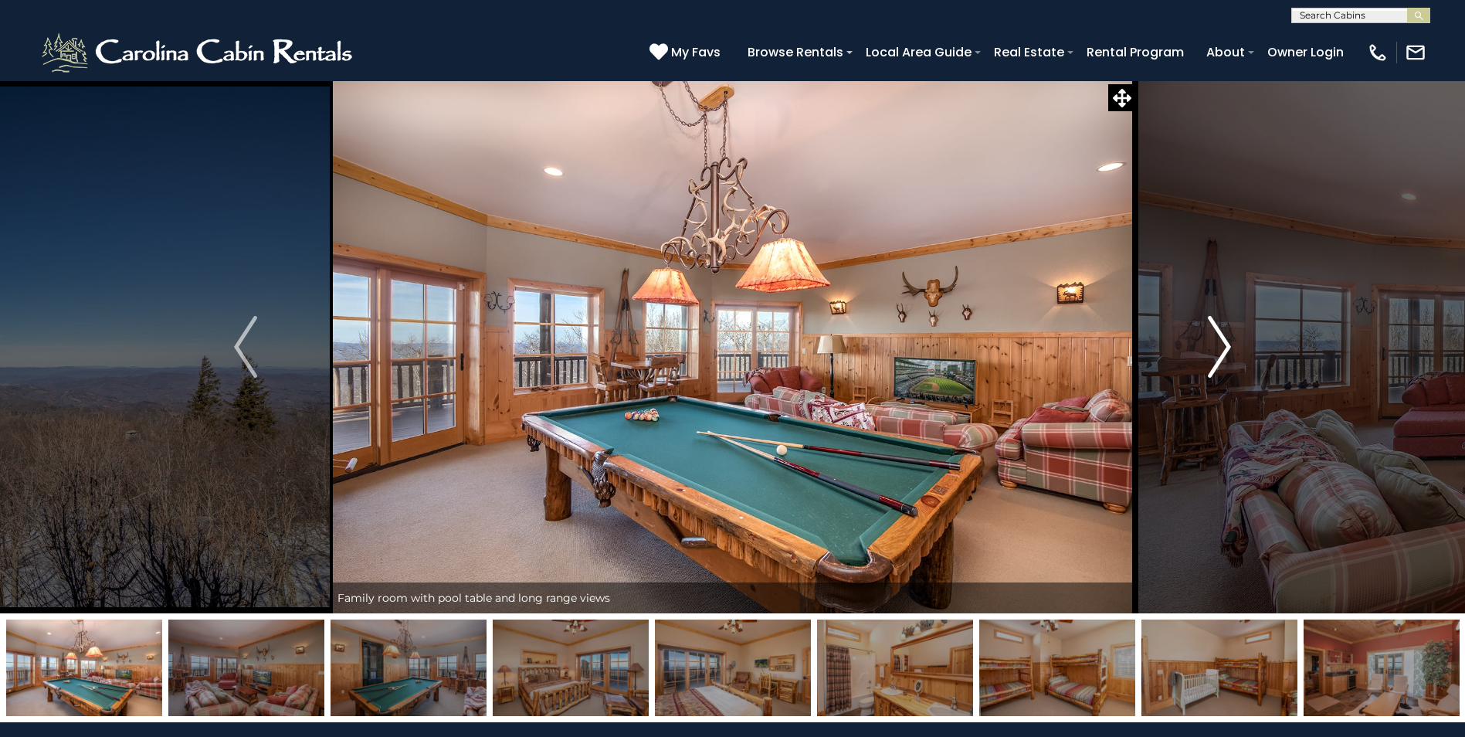
click at [1223, 351] on img "Next" at bounding box center [1219, 347] width 23 height 62
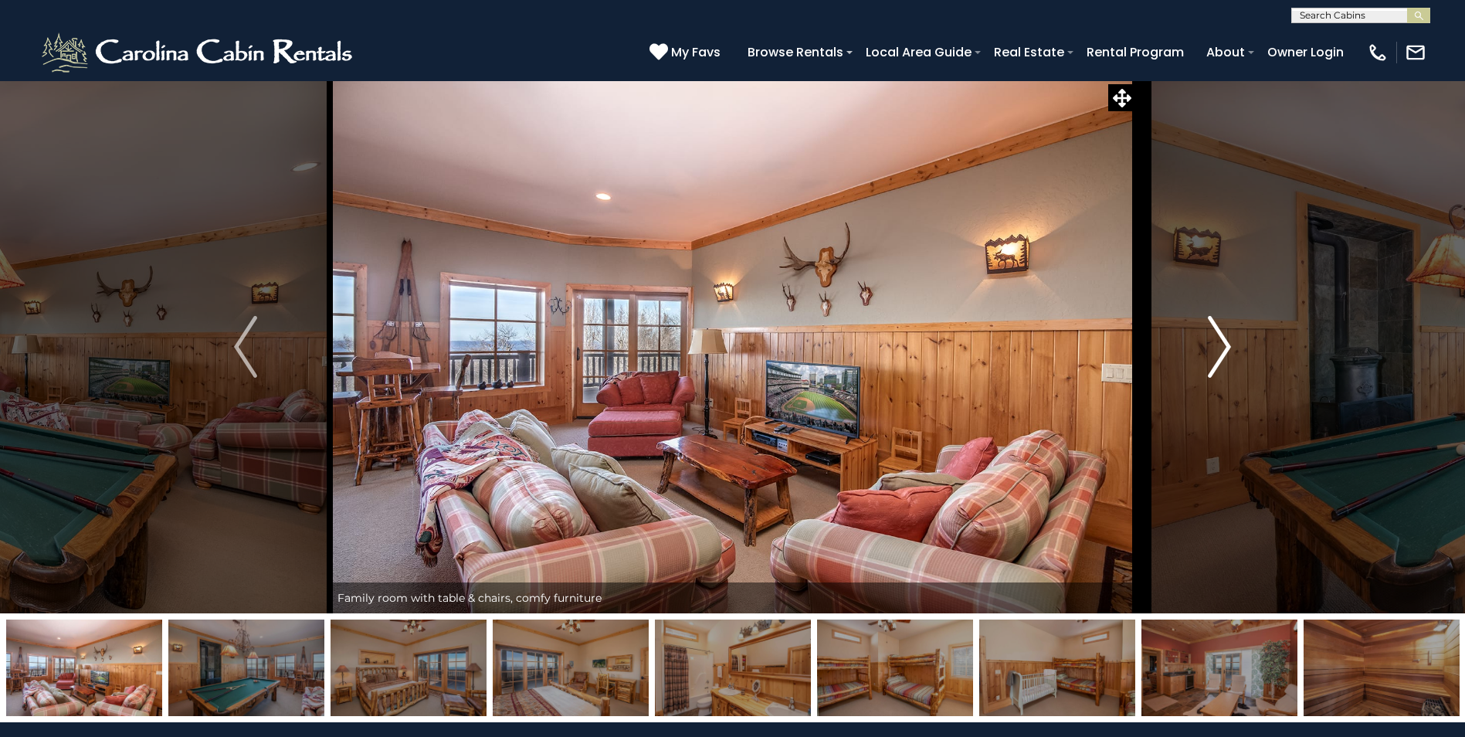
click at [1223, 351] on img "Next" at bounding box center [1219, 347] width 23 height 62
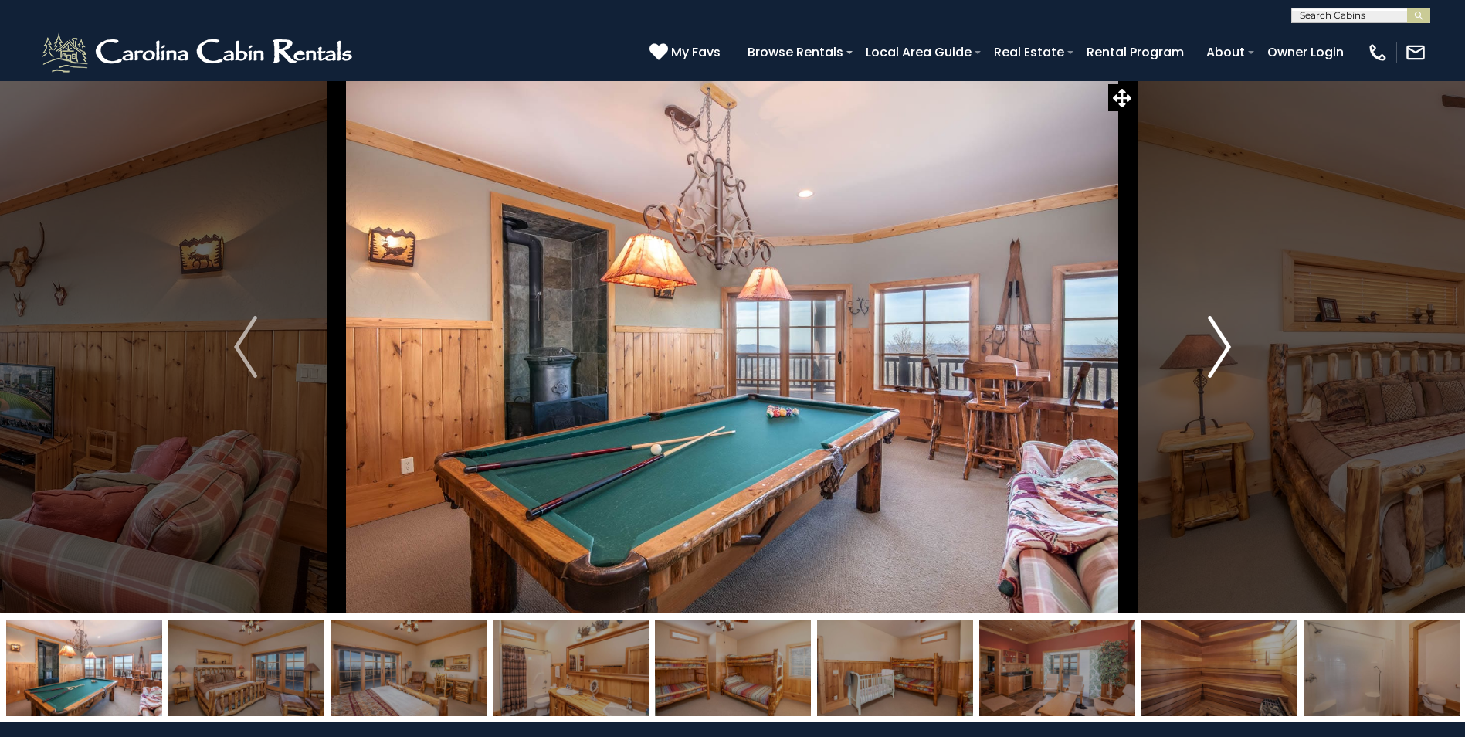
click at [1223, 351] on img "Next" at bounding box center [1219, 347] width 23 height 62
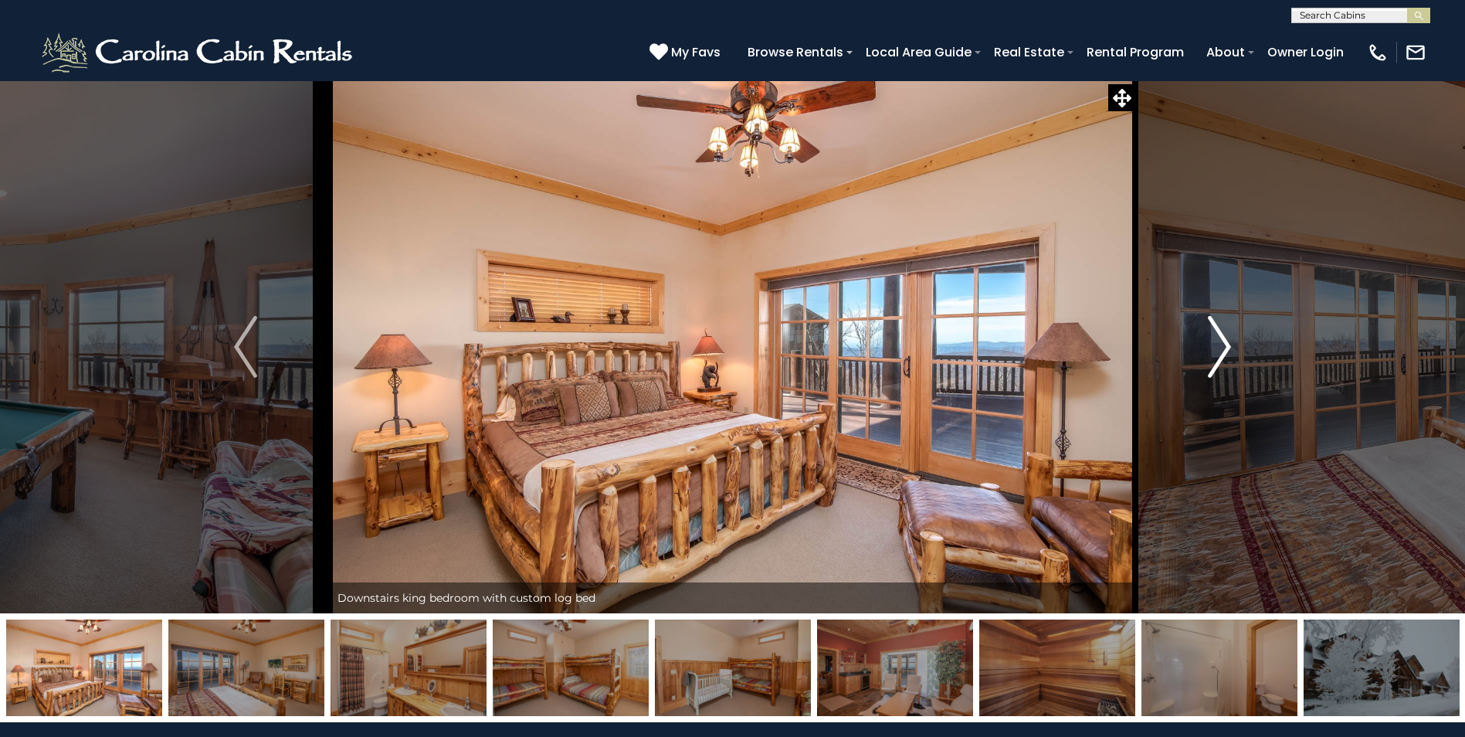
click at [1223, 351] on img "Next" at bounding box center [1219, 347] width 23 height 62
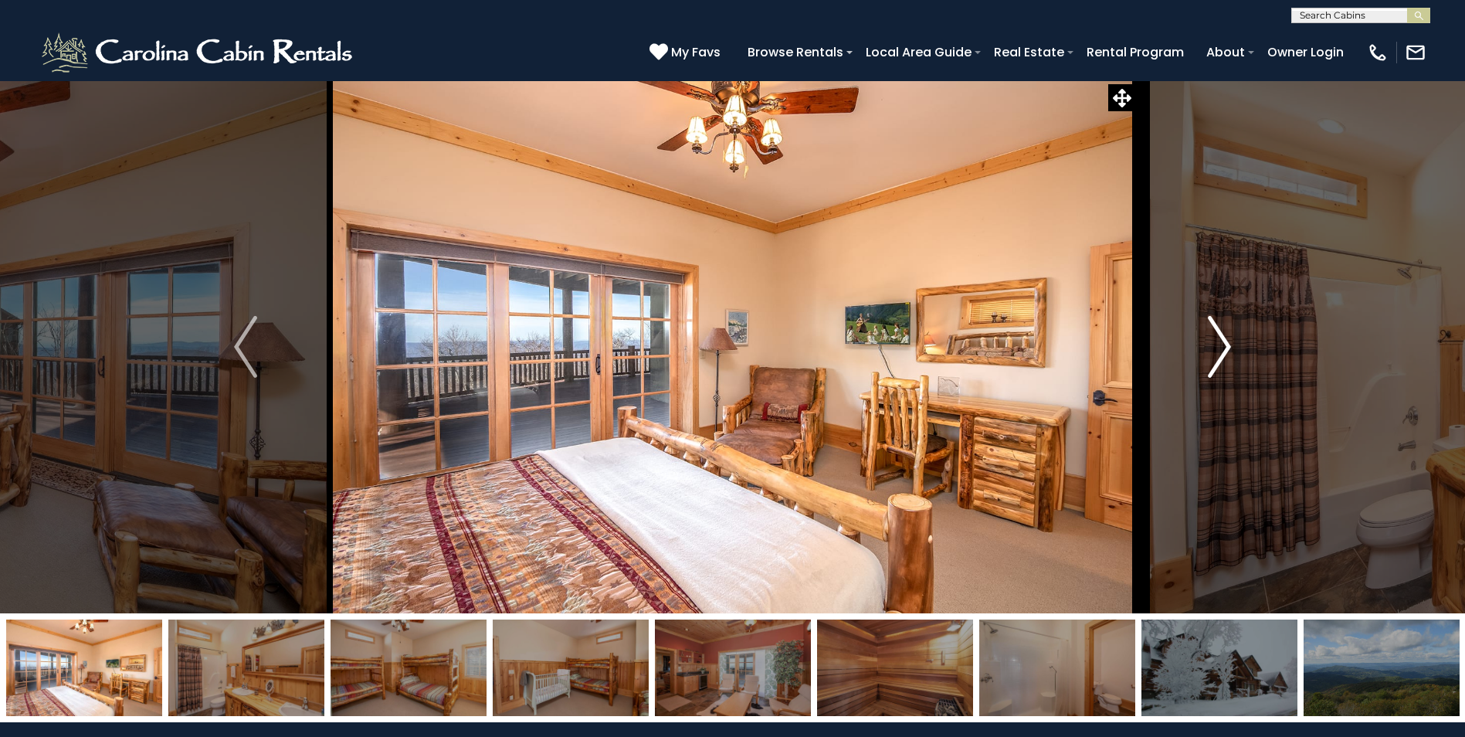
click at [1223, 351] on img "Next" at bounding box center [1219, 347] width 23 height 62
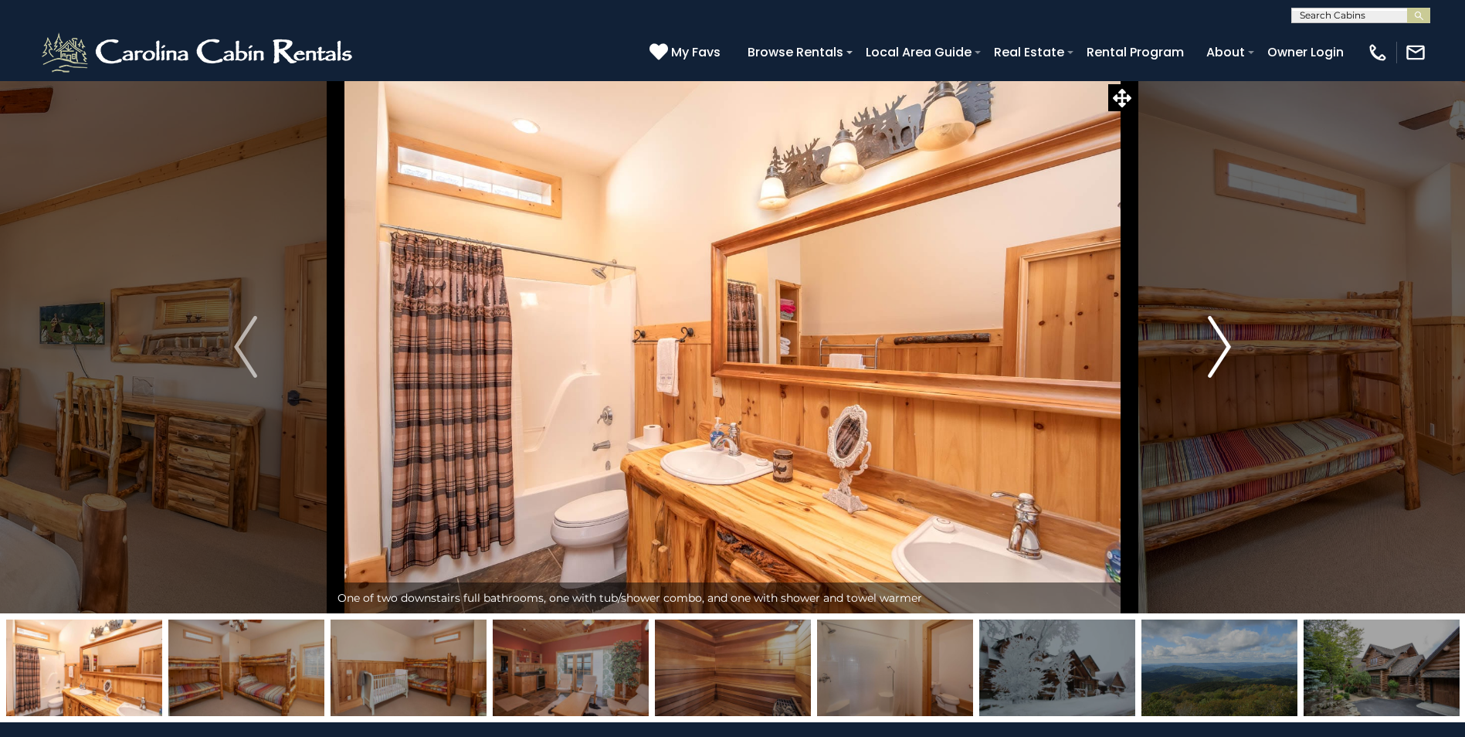
click at [1223, 351] on img "Next" at bounding box center [1219, 347] width 23 height 62
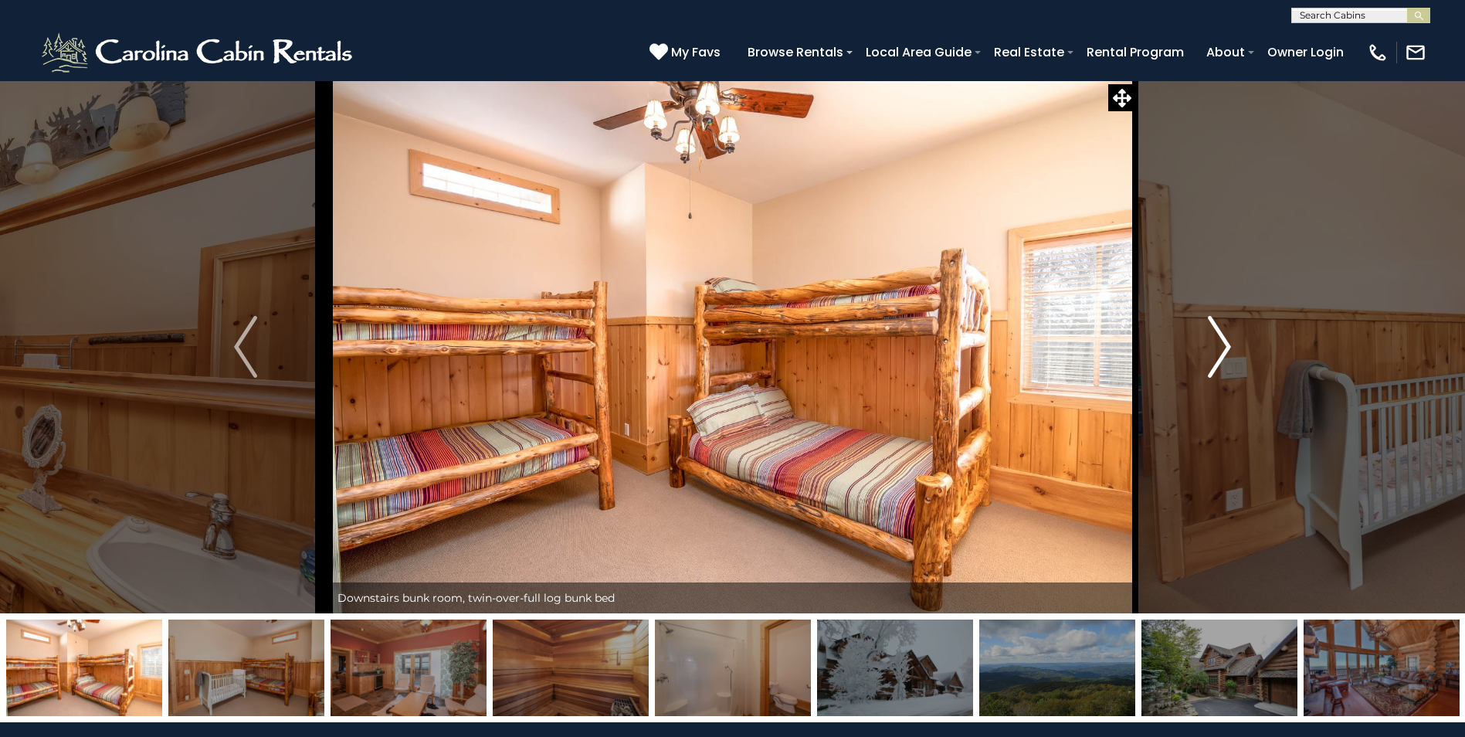
click at [1223, 351] on img "Next" at bounding box center [1219, 347] width 23 height 62
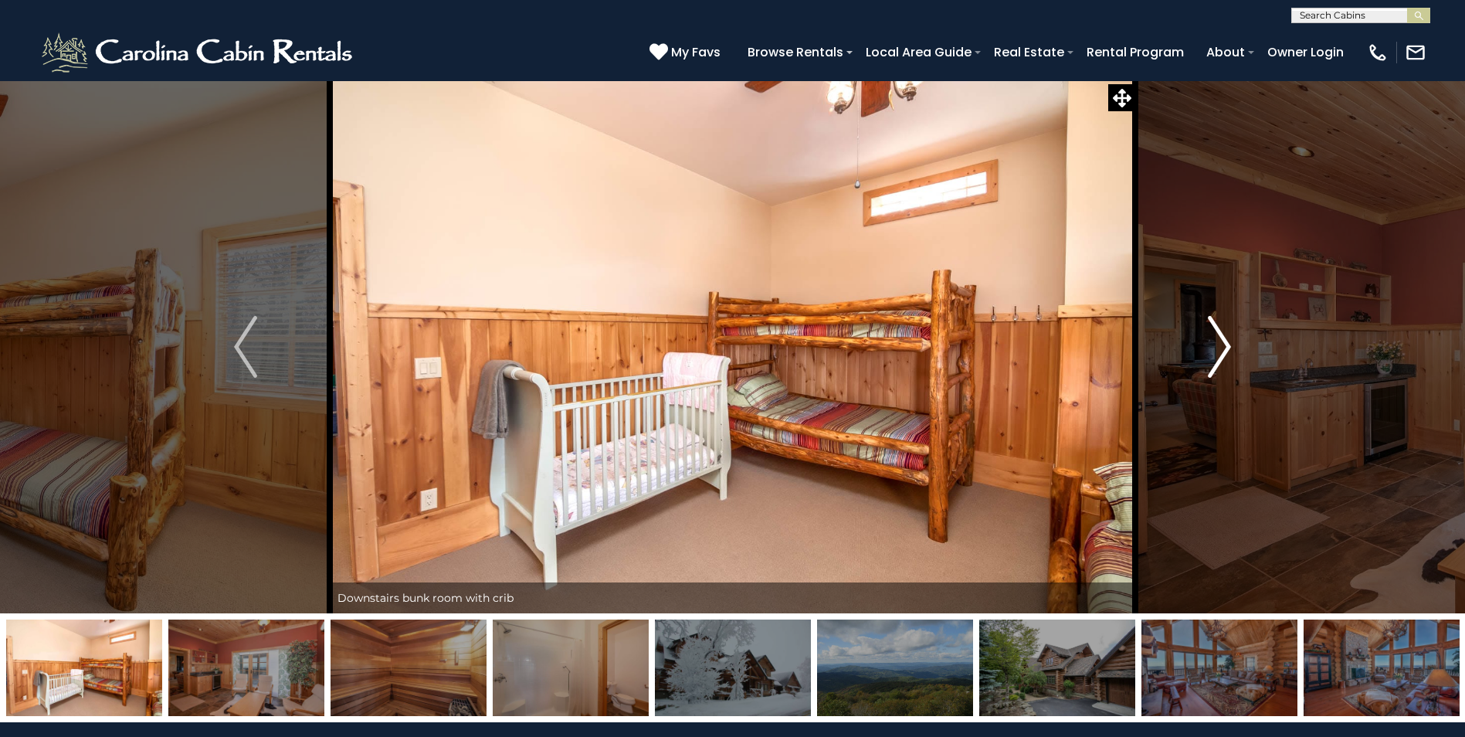
click at [1223, 351] on img "Next" at bounding box center [1219, 347] width 23 height 62
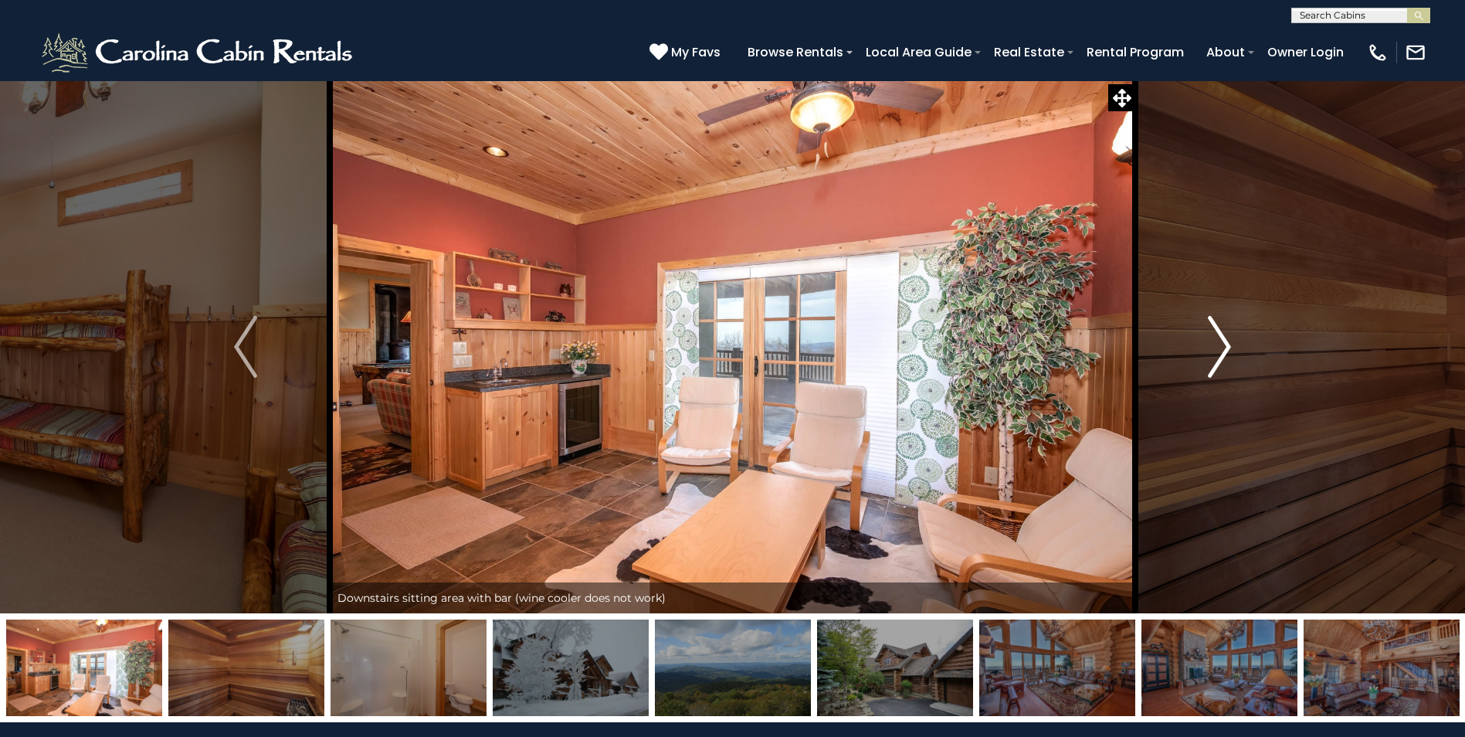
click at [1227, 348] on img "Next" at bounding box center [1219, 347] width 23 height 62
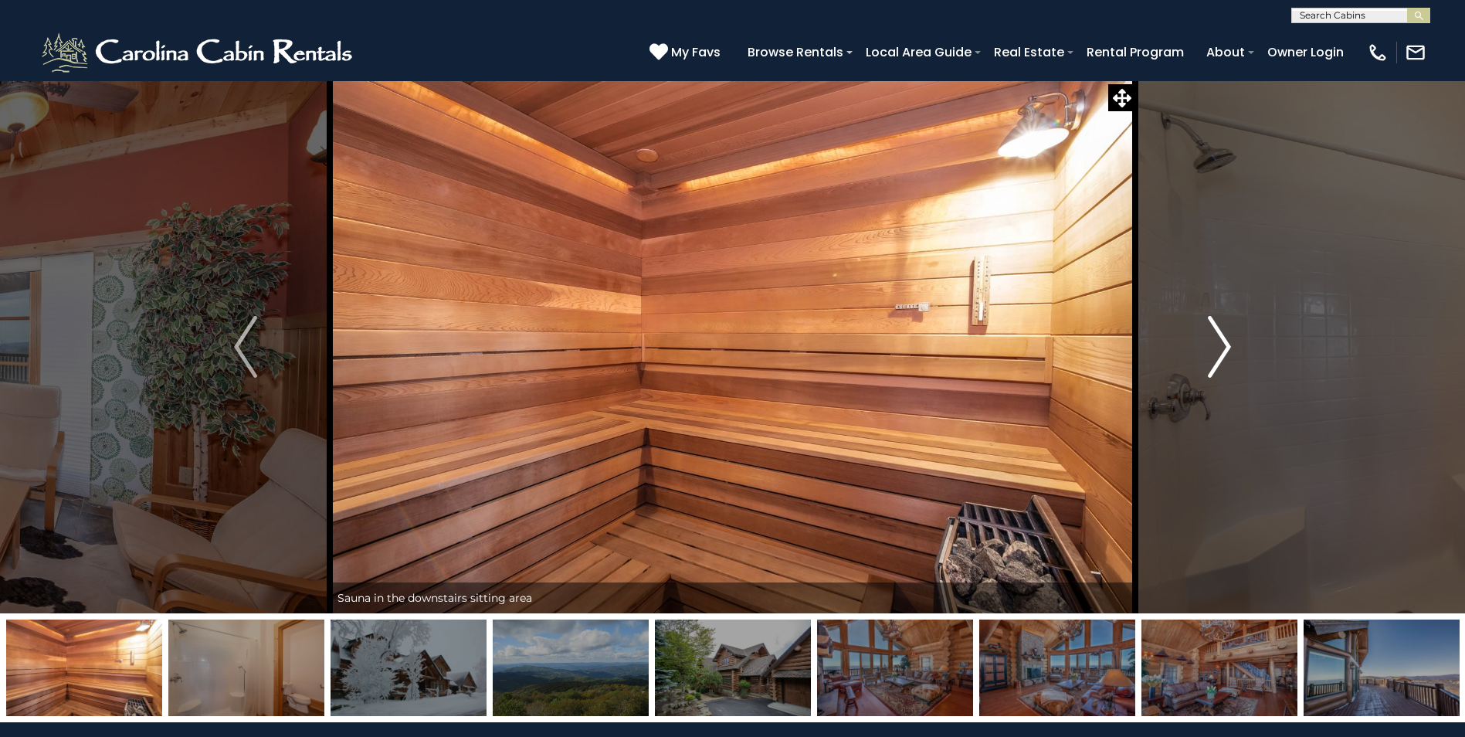
click at [1224, 350] on img "Next" at bounding box center [1219, 347] width 23 height 62
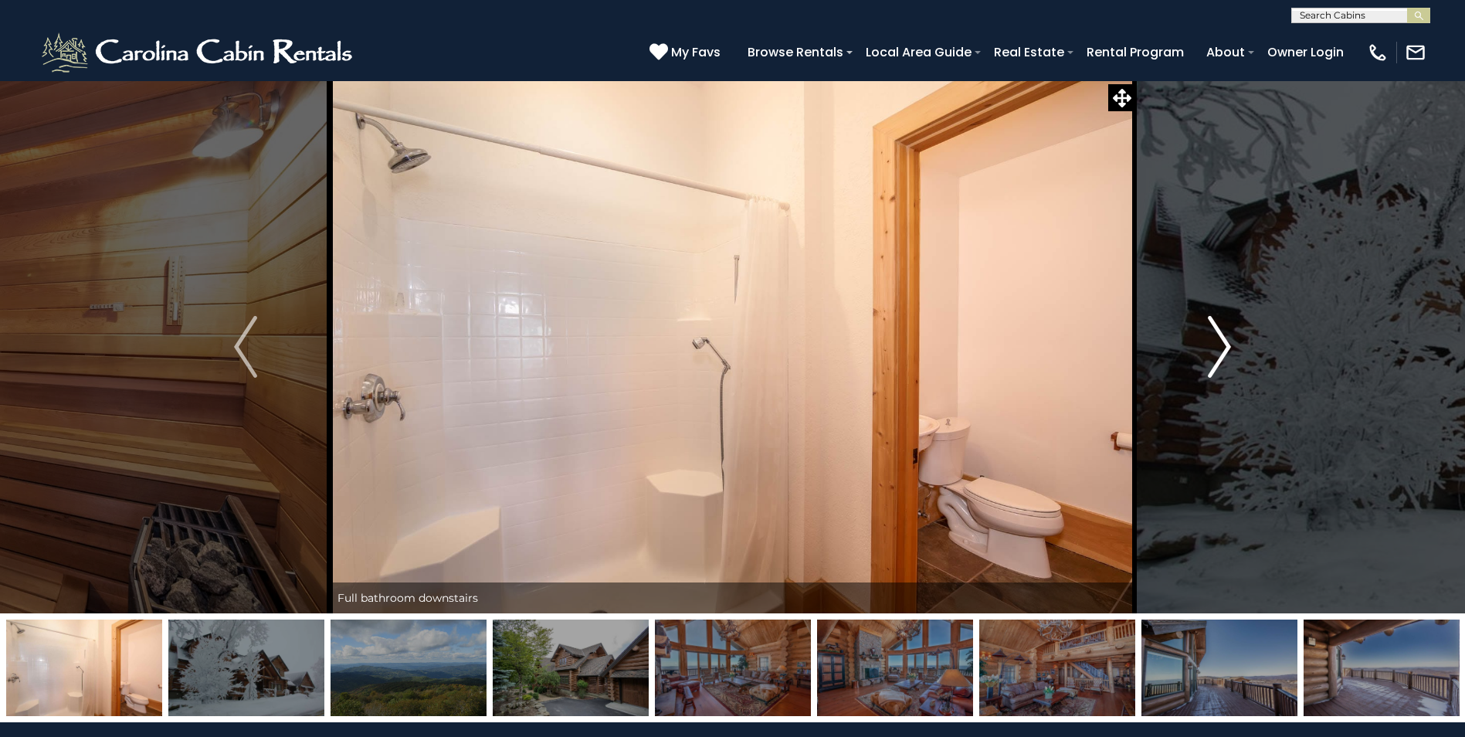
click at [1224, 350] on img "Next" at bounding box center [1219, 347] width 23 height 62
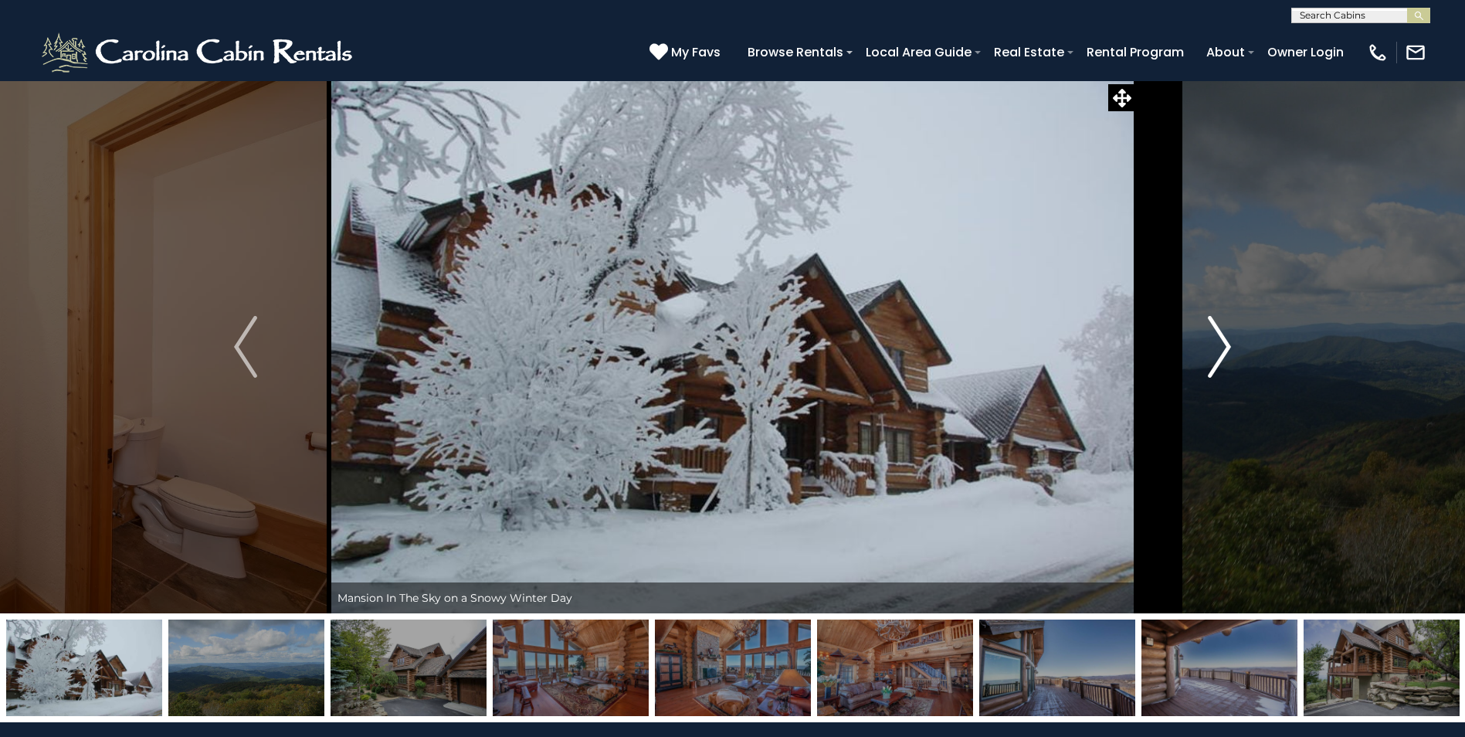
click at [1224, 350] on img "Next" at bounding box center [1219, 347] width 23 height 62
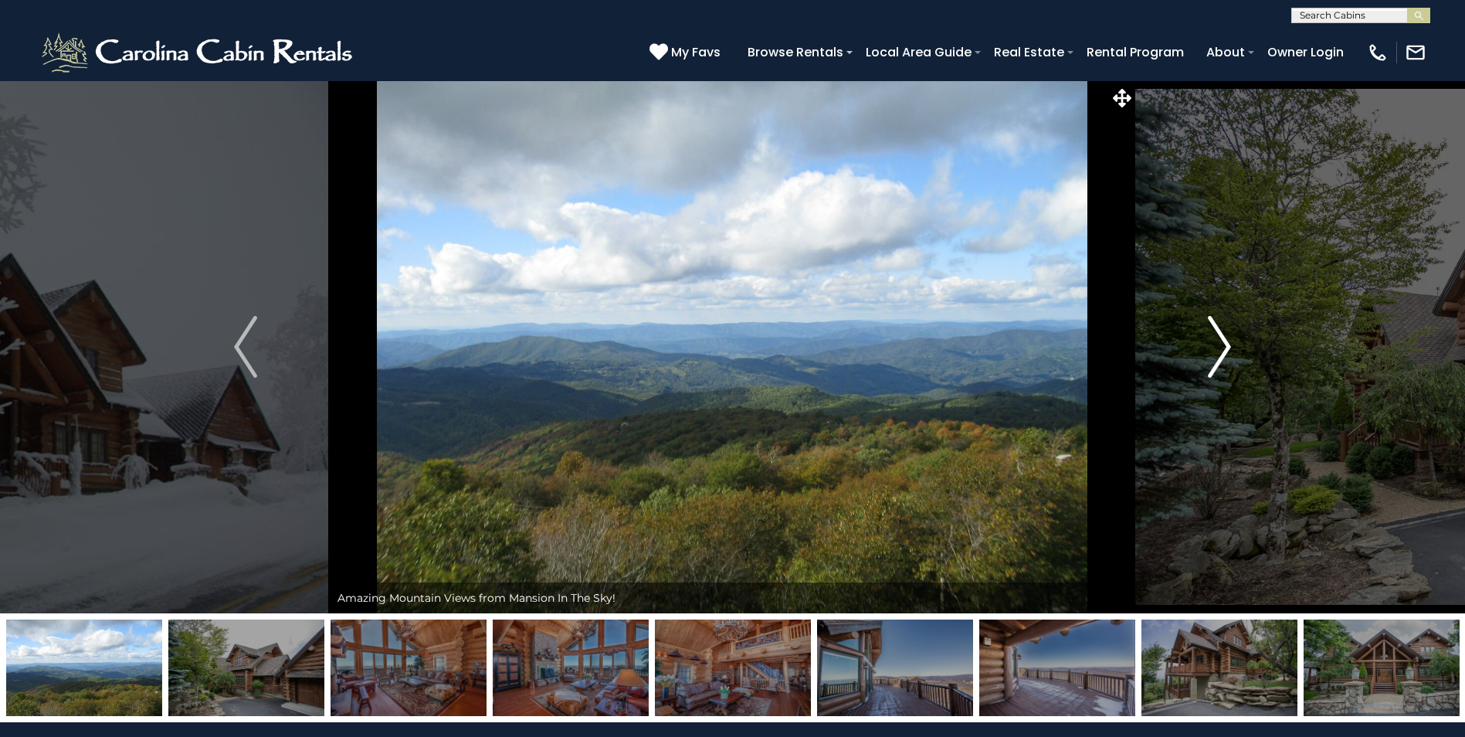
click at [1224, 350] on img "Next" at bounding box center [1219, 347] width 23 height 62
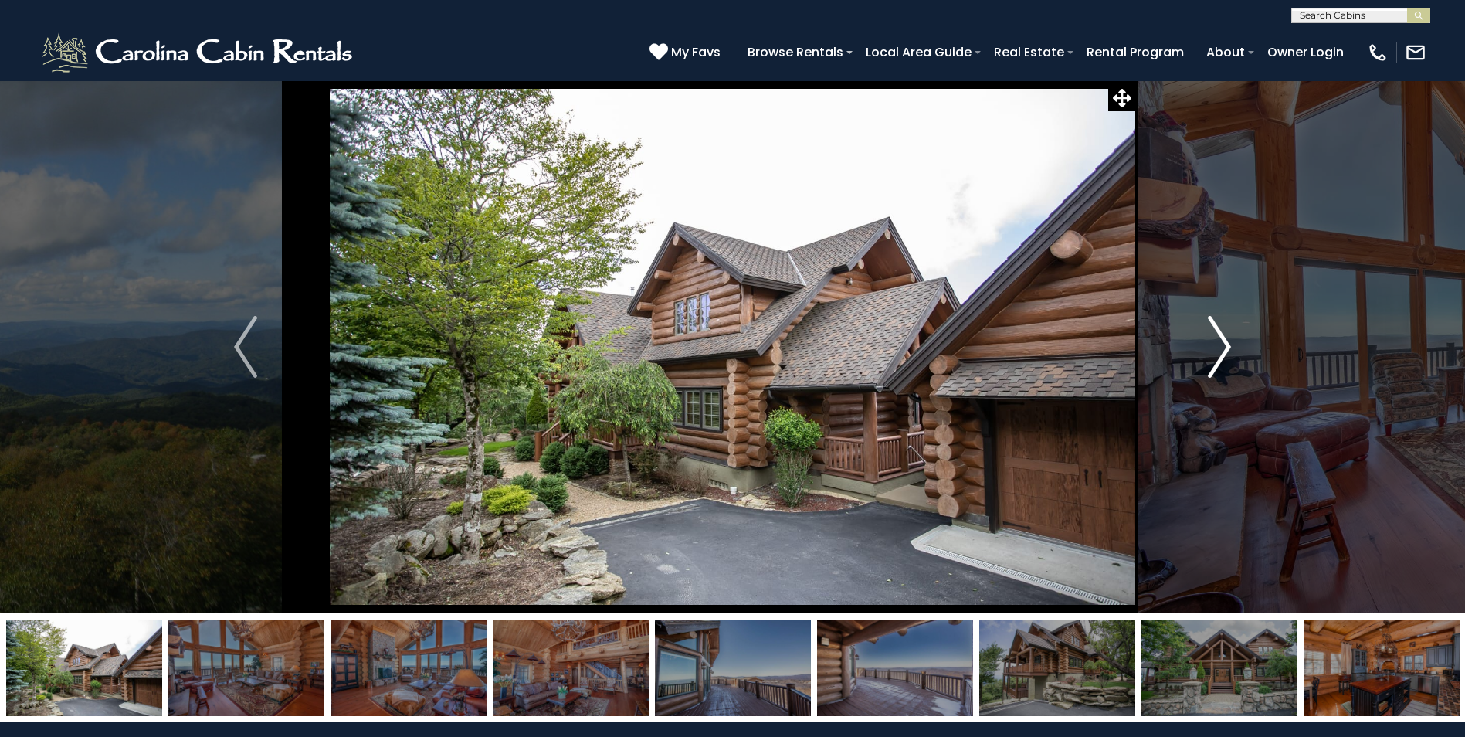
click at [1224, 350] on img "Next" at bounding box center [1219, 347] width 23 height 62
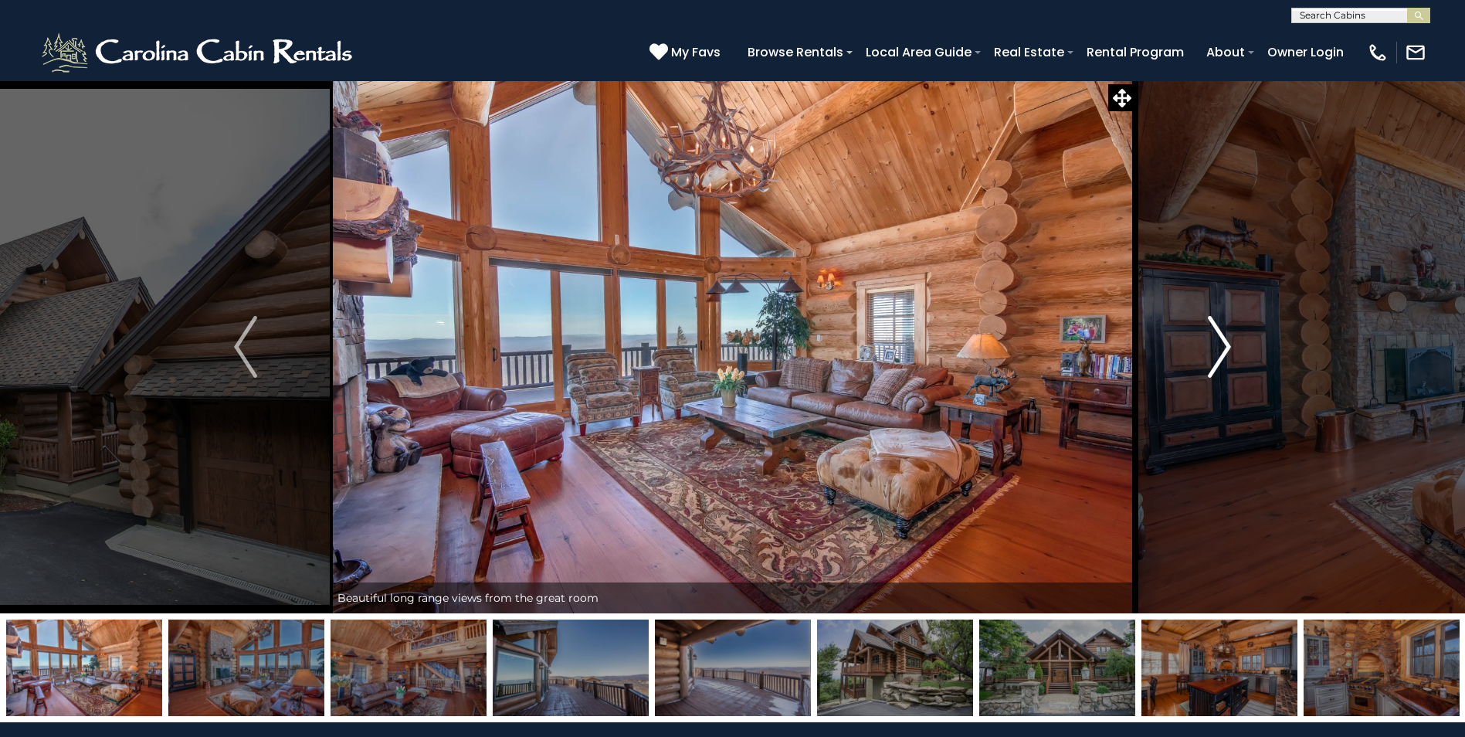
click at [1224, 350] on img "Next" at bounding box center [1219, 347] width 23 height 62
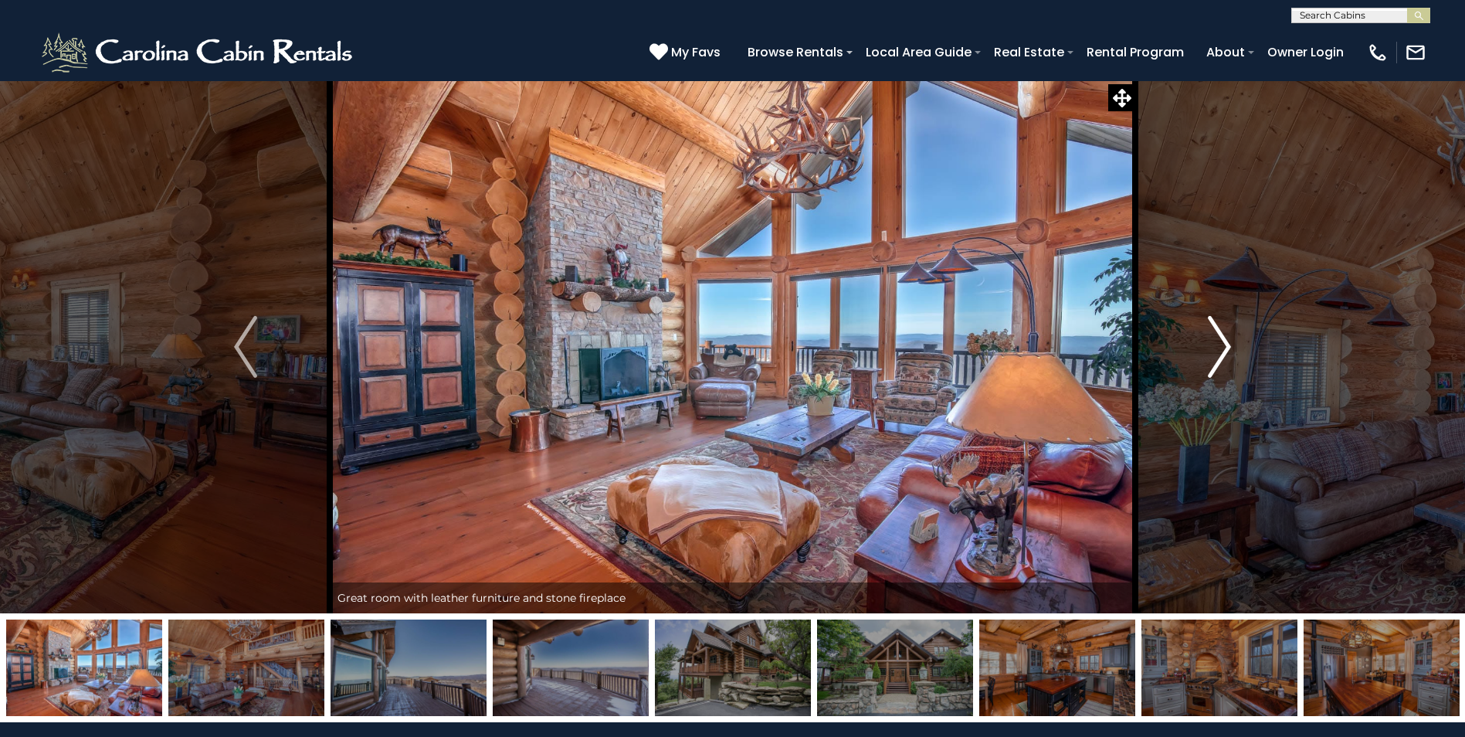
click at [1217, 341] on img "Next" at bounding box center [1219, 347] width 23 height 62
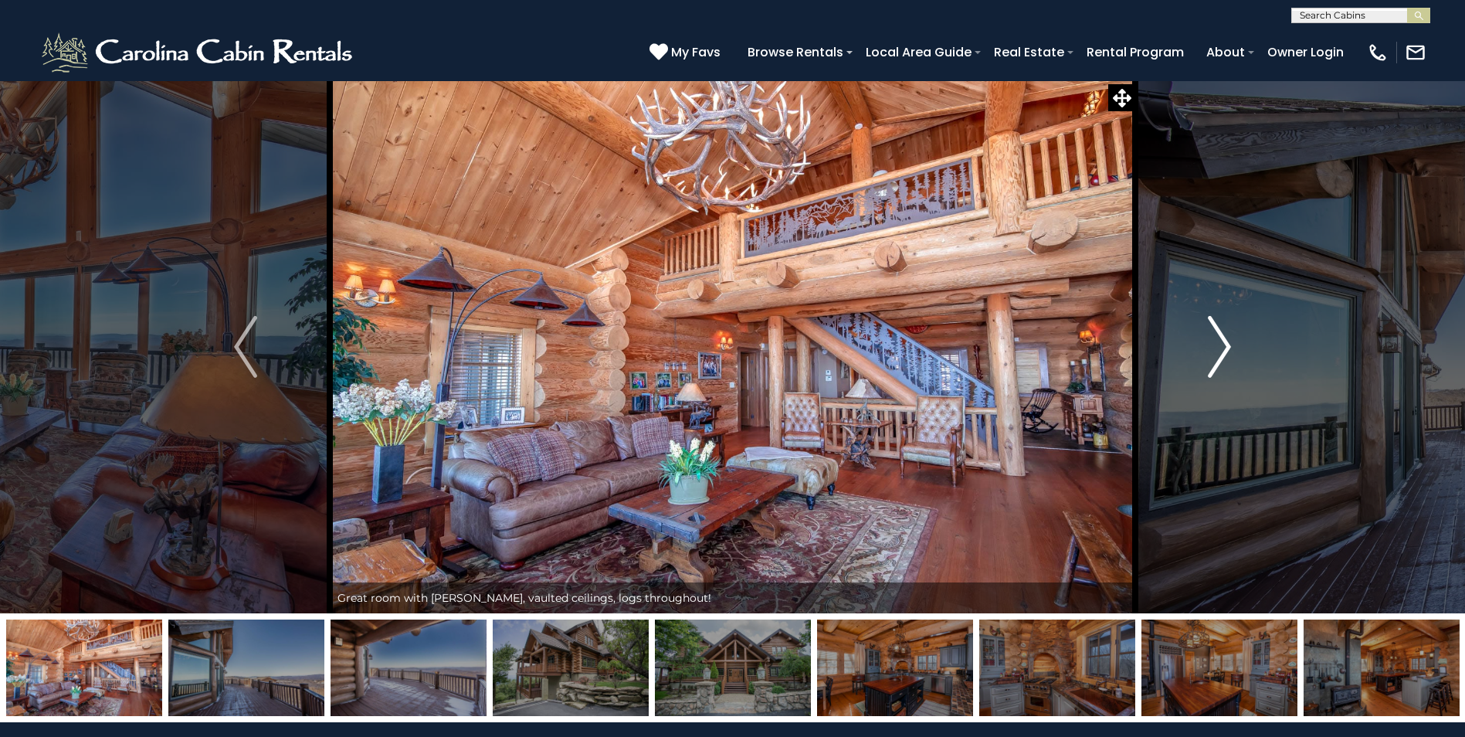
click at [1217, 341] on img "Next" at bounding box center [1219, 347] width 23 height 62
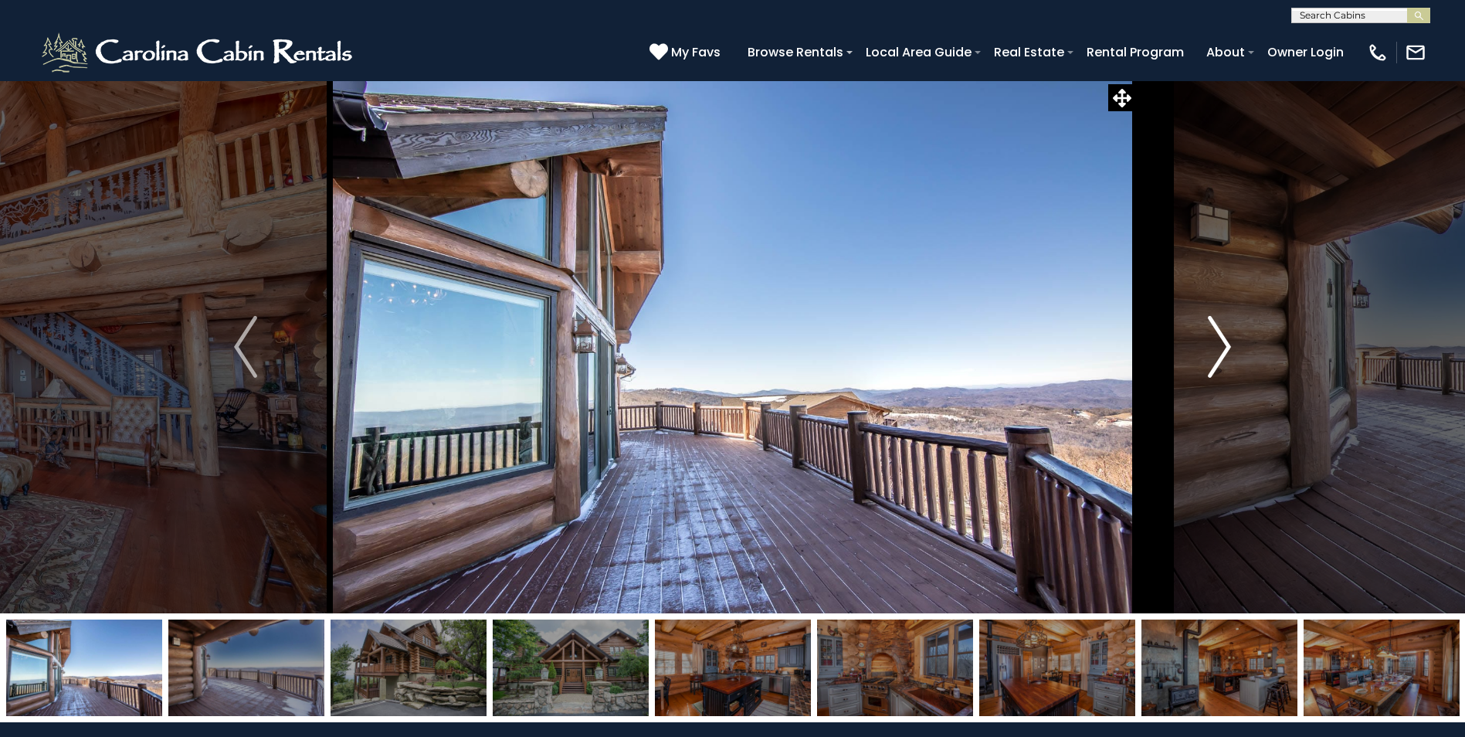
click at [1217, 341] on img "Next" at bounding box center [1219, 347] width 23 height 62
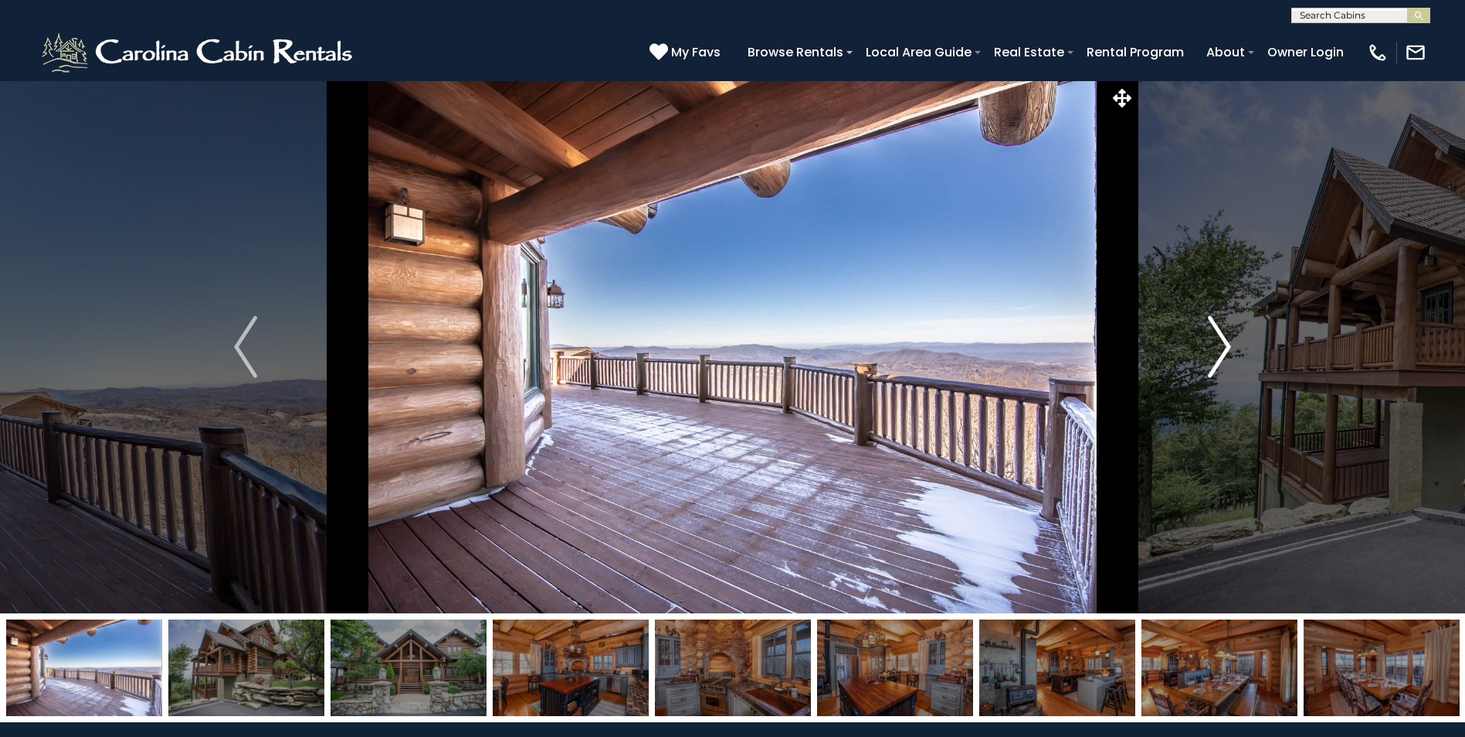
click at [1217, 341] on img "Next" at bounding box center [1219, 347] width 23 height 62
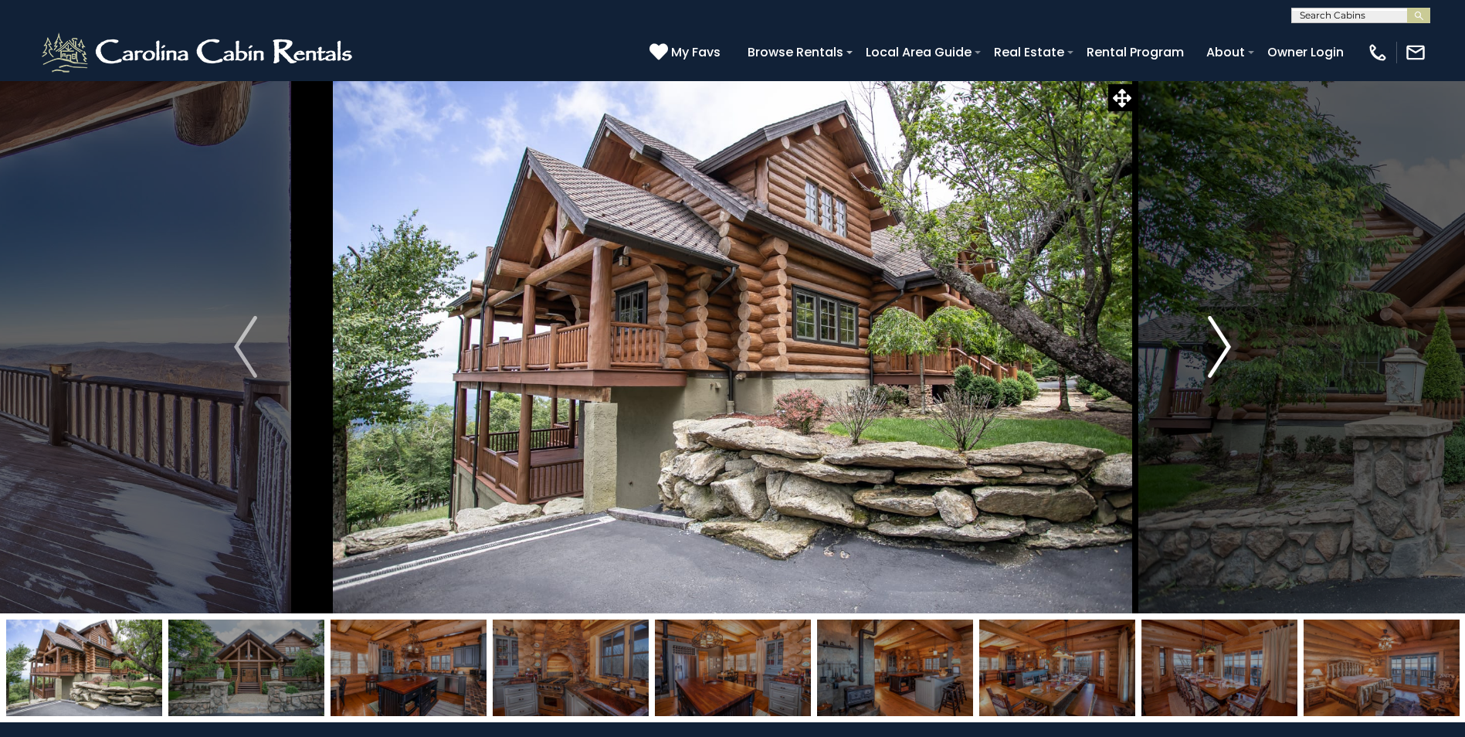
click at [1217, 341] on img "Next" at bounding box center [1219, 347] width 23 height 62
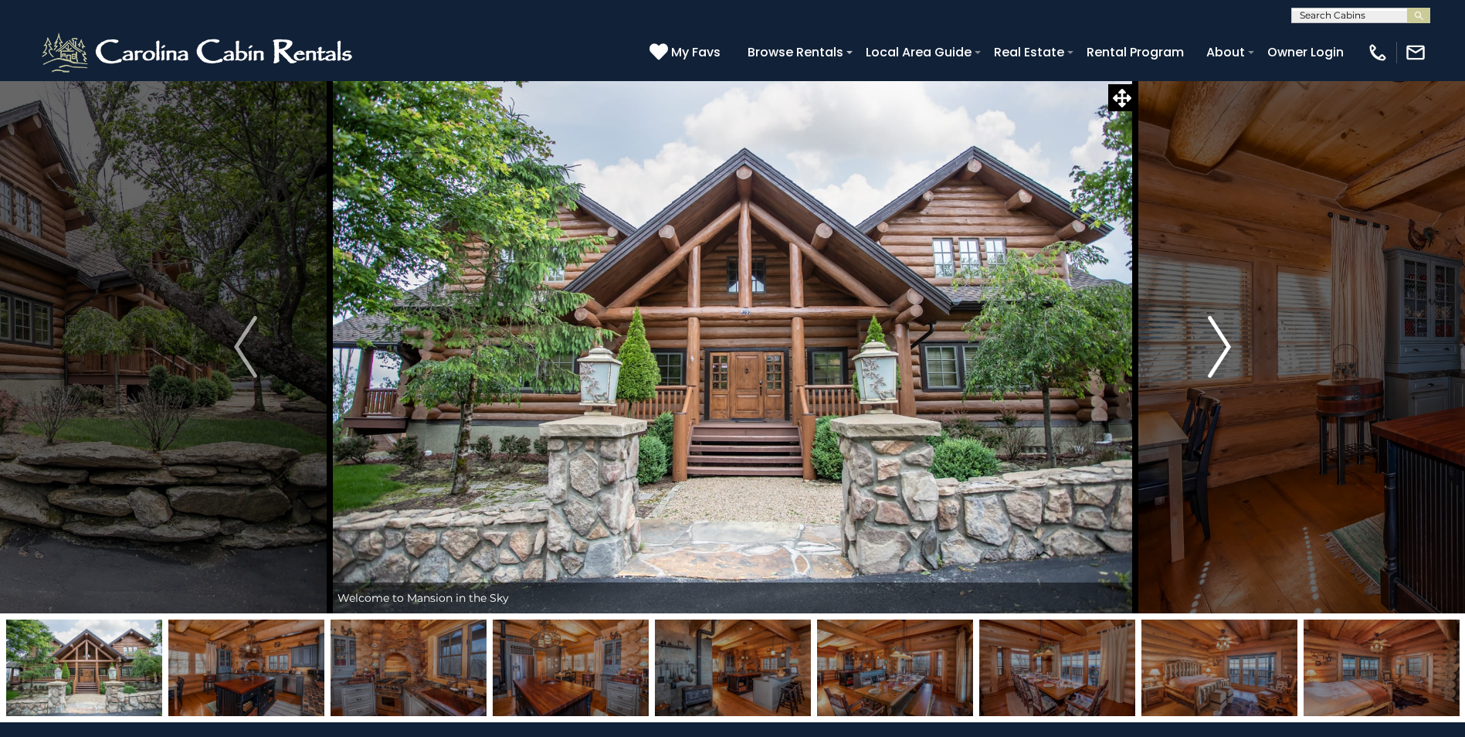
click at [1217, 341] on img "Next" at bounding box center [1219, 347] width 23 height 62
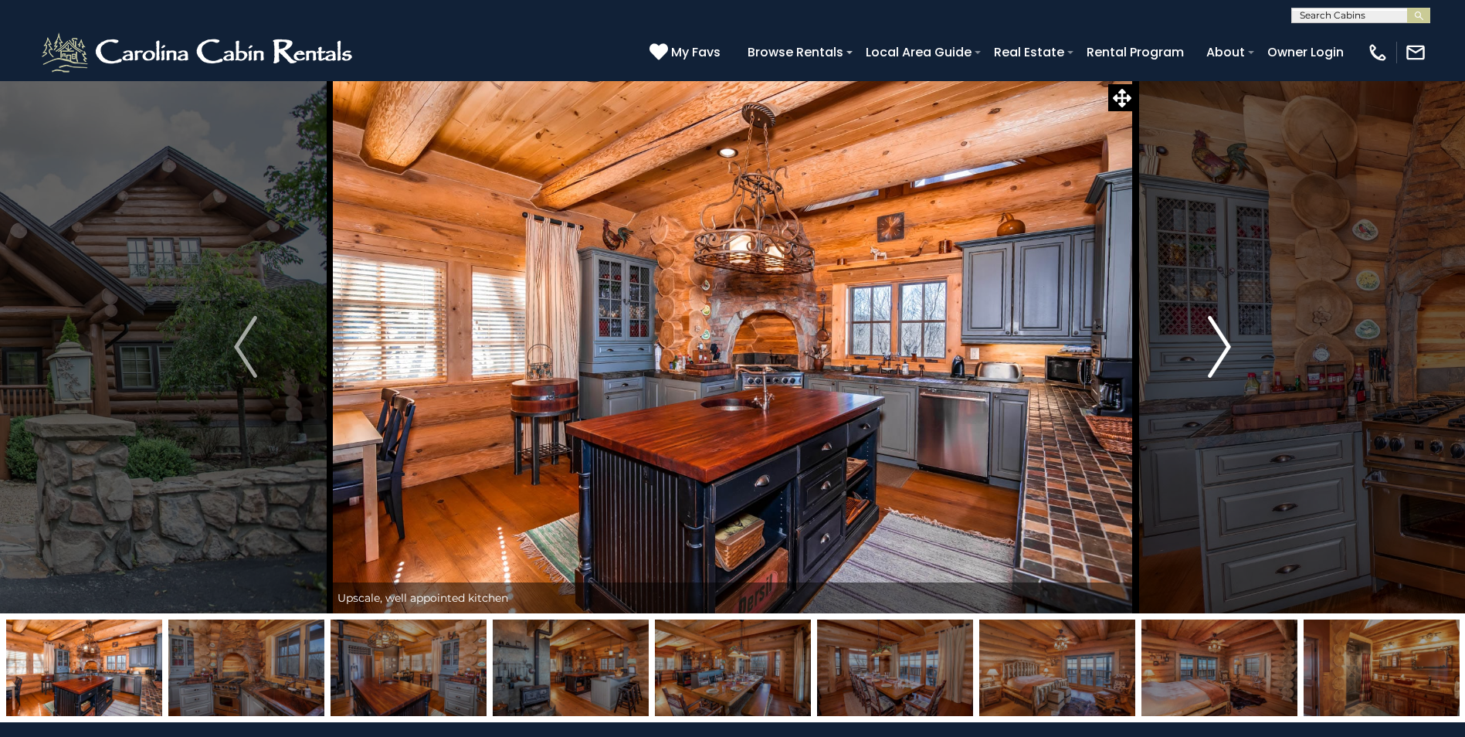
click at [1230, 351] on img "Next" at bounding box center [1219, 347] width 23 height 62
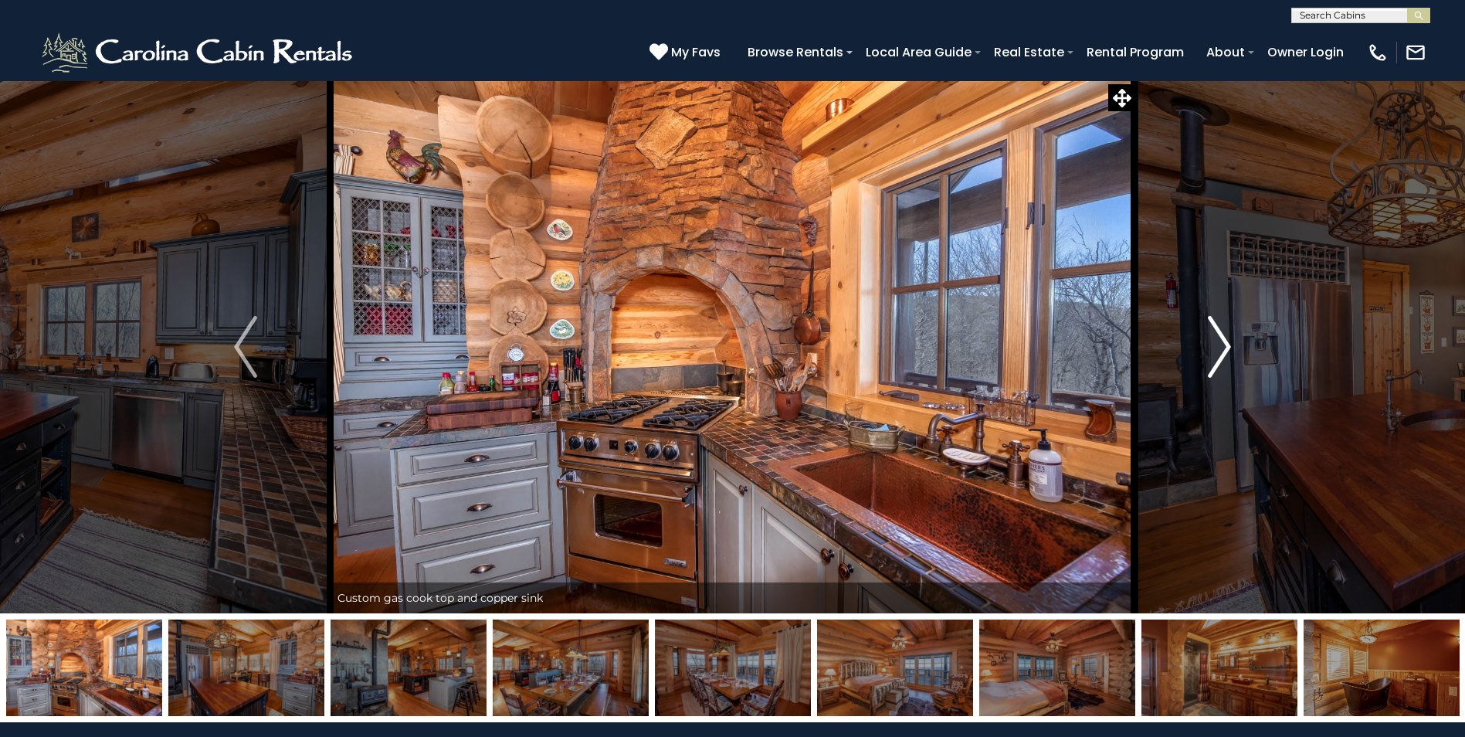
click at [1230, 351] on img "Next" at bounding box center [1219, 347] width 23 height 62
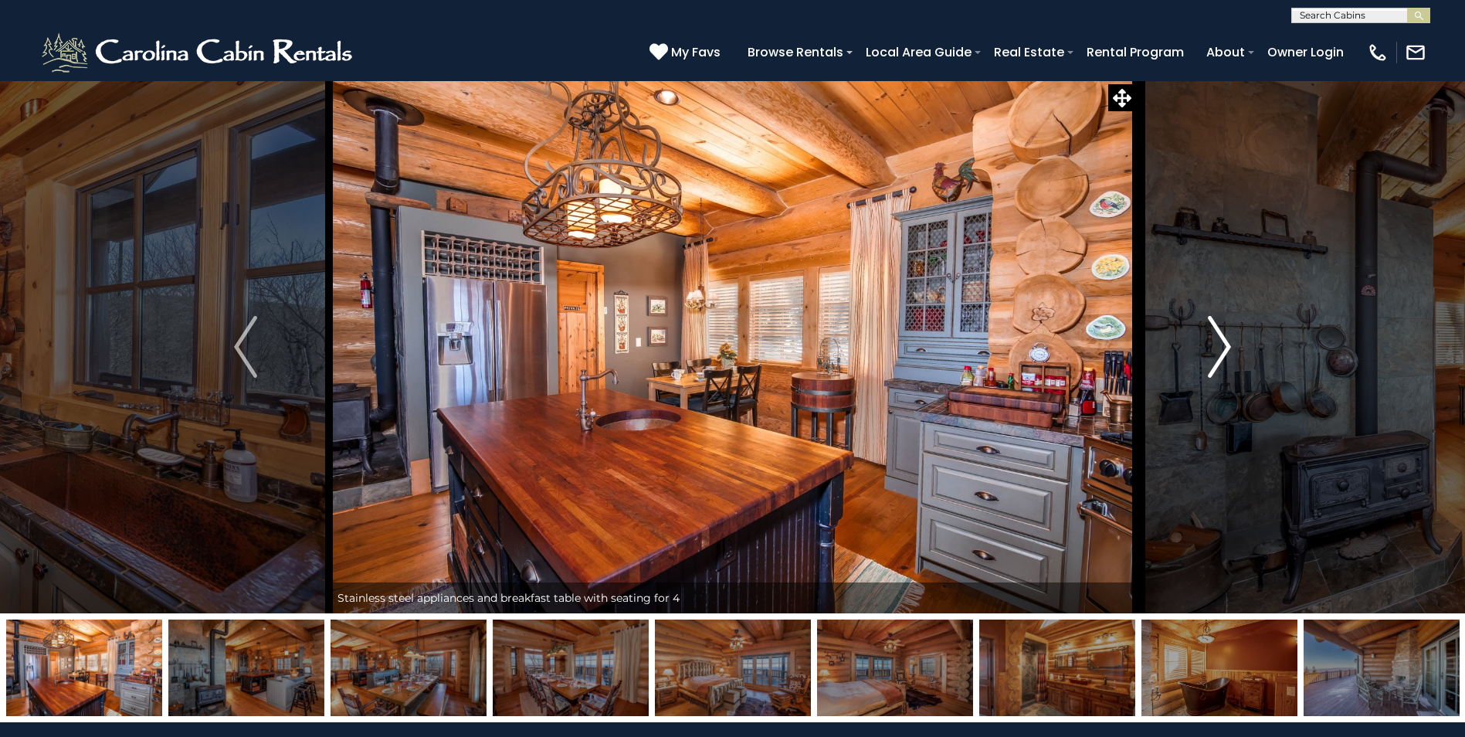
click at [1230, 351] on img "Next" at bounding box center [1219, 347] width 23 height 62
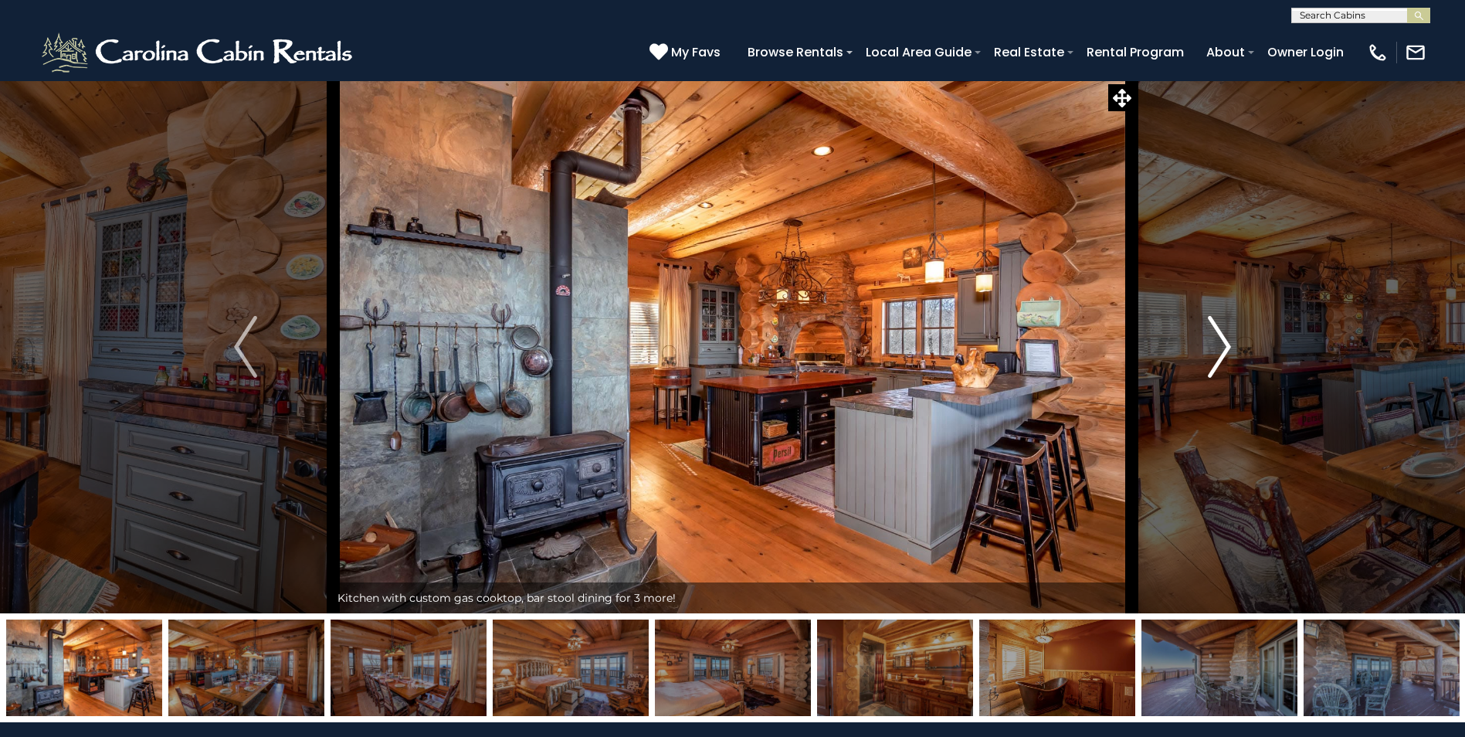
click at [1230, 351] on img "Next" at bounding box center [1219, 347] width 23 height 62
